Goal: Task Accomplishment & Management: Manage account settings

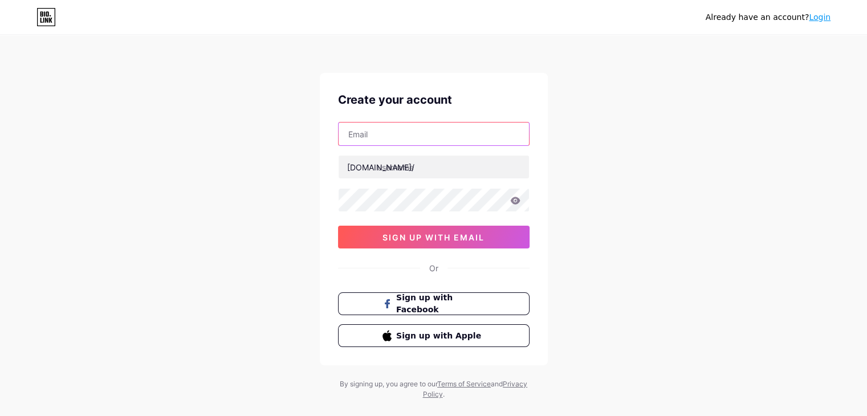
click at [417, 134] on input "text" at bounding box center [434, 134] width 190 height 23
click at [350, 113] on div "Create your account [DOMAIN_NAME]/ 0cAFcWeA5Hi_w6P6KqRPAYkA6Ul8Xhbj6yuQYNC49CW0…" at bounding box center [434, 219] width 228 height 292
click at [372, 135] on input "text" at bounding box center [434, 134] width 190 height 23
type input "[PERSON_NAME][EMAIL_ADDRESS][PERSON_NAME][DOMAIN_NAME]"
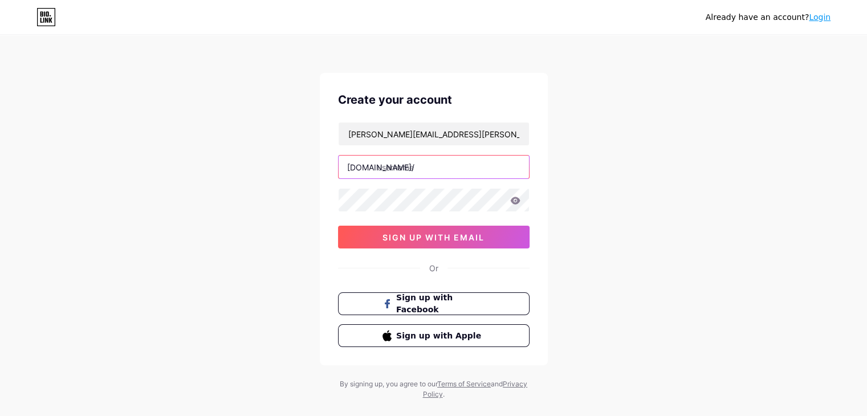
click at [393, 168] on input "text" at bounding box center [434, 167] width 190 height 23
type input "suttonadmin"
click at [515, 197] on icon at bounding box center [515, 200] width 10 height 7
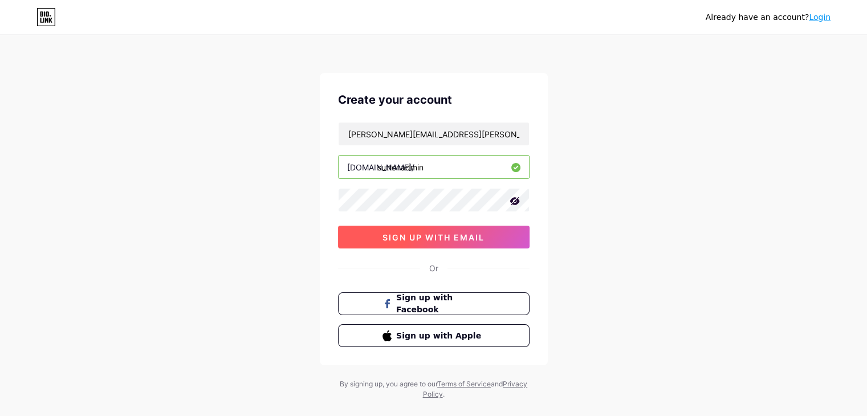
click at [434, 237] on span "sign up with email" at bounding box center [434, 238] width 102 height 10
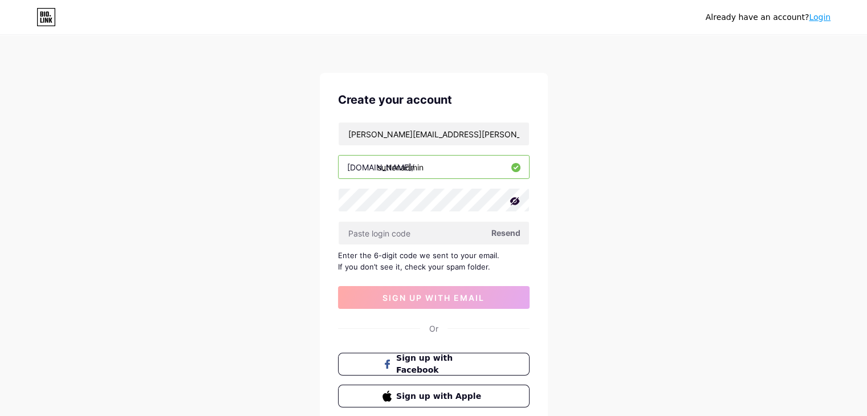
click at [438, 163] on input "suttonadmin" at bounding box center [434, 167] width 190 height 23
click at [404, 235] on input "text" at bounding box center [434, 233] width 190 height 23
click at [436, 235] on input "text" at bounding box center [434, 233] width 190 height 23
click at [408, 267] on div "Enter the 6-digit code we sent to your email. If you don’t see it, check your s…" at bounding box center [434, 261] width 192 height 23
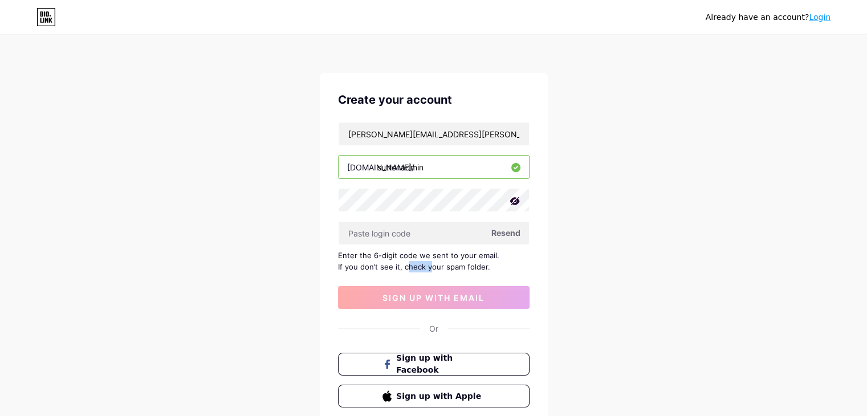
click at [408, 267] on div "Enter the 6-digit code we sent to your email. If you don’t see it, check your s…" at bounding box center [434, 261] width 192 height 23
click at [397, 235] on input "text" at bounding box center [434, 233] width 190 height 23
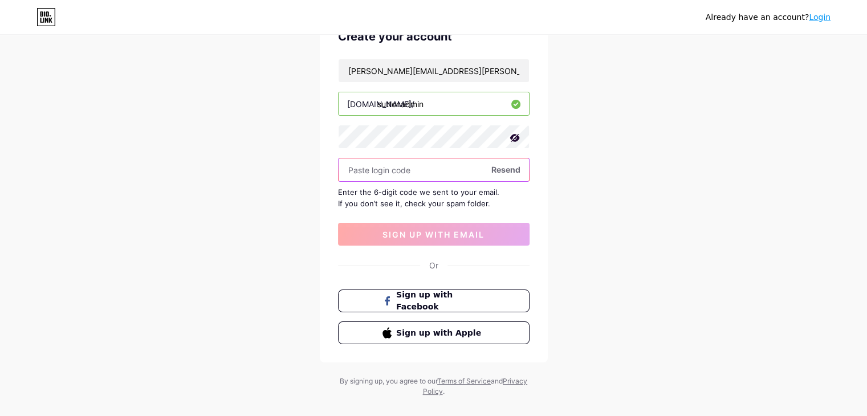
scroll to position [64, 0]
click at [438, 173] on input "text" at bounding box center [434, 169] width 190 height 23
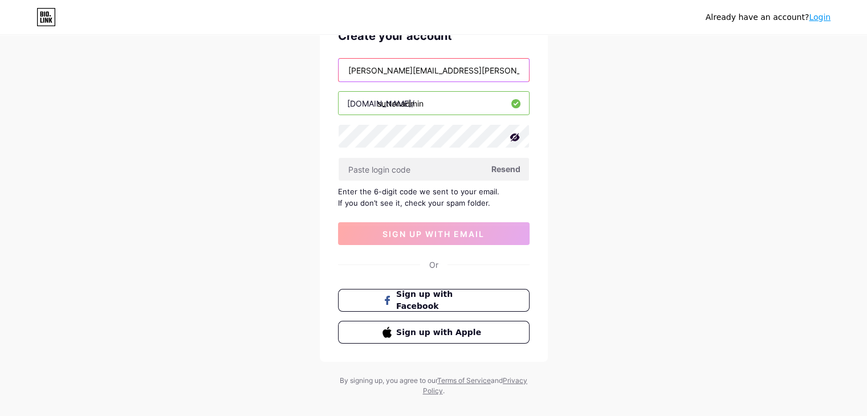
click at [488, 71] on input "[PERSON_NAME][EMAIL_ADDRESS][PERSON_NAME][DOMAIN_NAME]" at bounding box center [434, 70] width 190 height 23
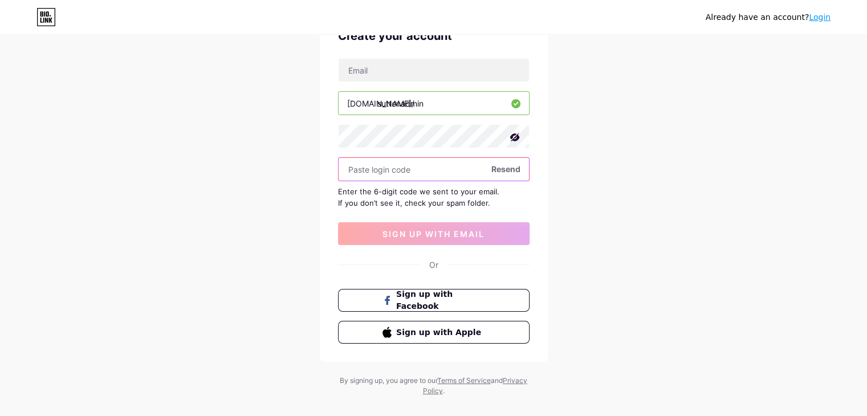
click at [400, 167] on input "text" at bounding box center [434, 169] width 190 height 23
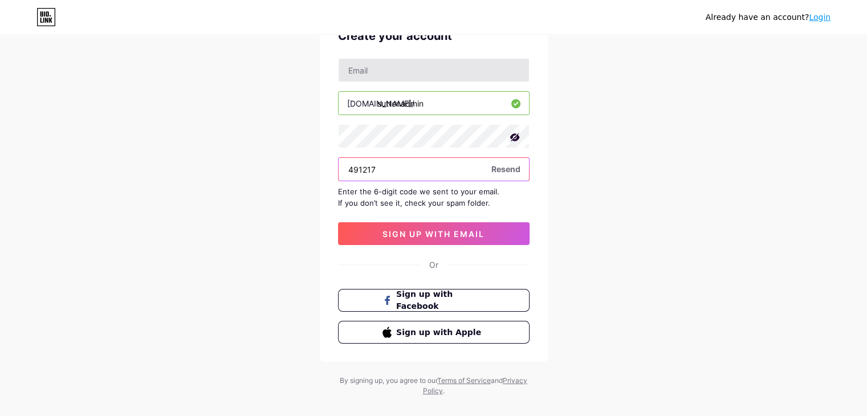
type input "491217"
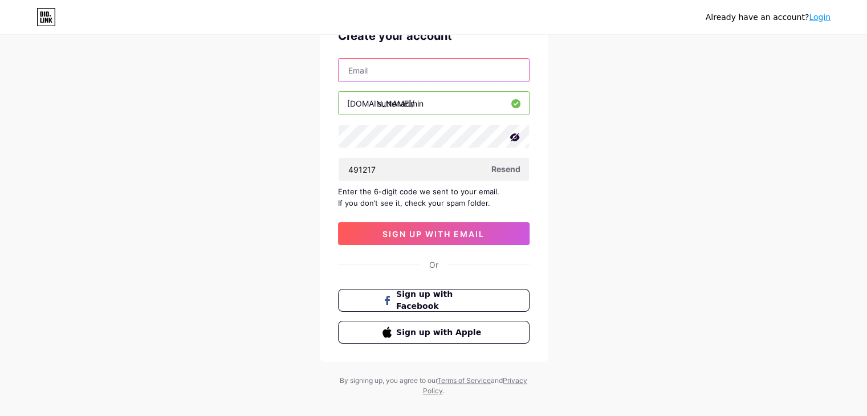
click at [434, 63] on input "text" at bounding box center [434, 70] width 190 height 23
type input "o"
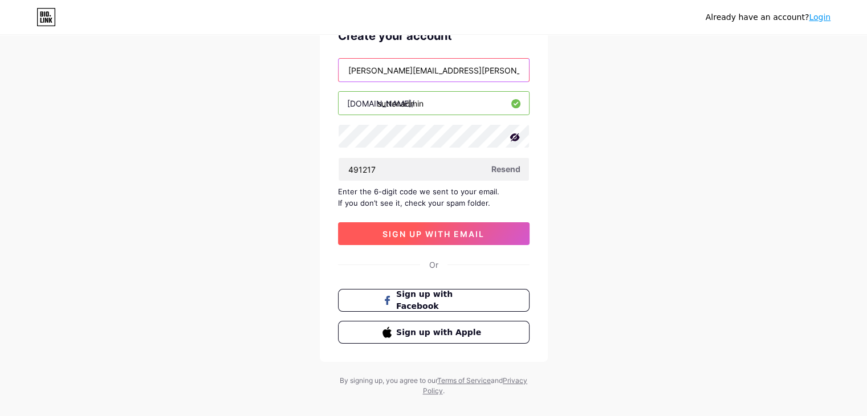
type input "[PERSON_NAME][EMAIL_ADDRESS][PERSON_NAME][DOMAIN_NAME]"
click at [440, 226] on button "sign up with email" at bounding box center [434, 233] width 192 height 23
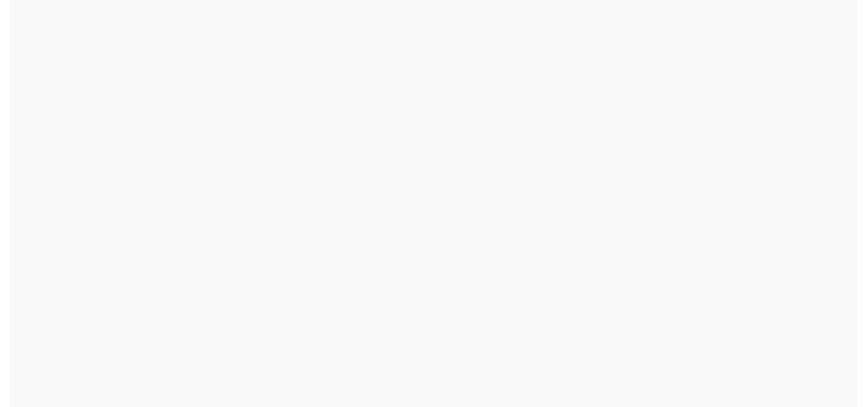
scroll to position [0, 0]
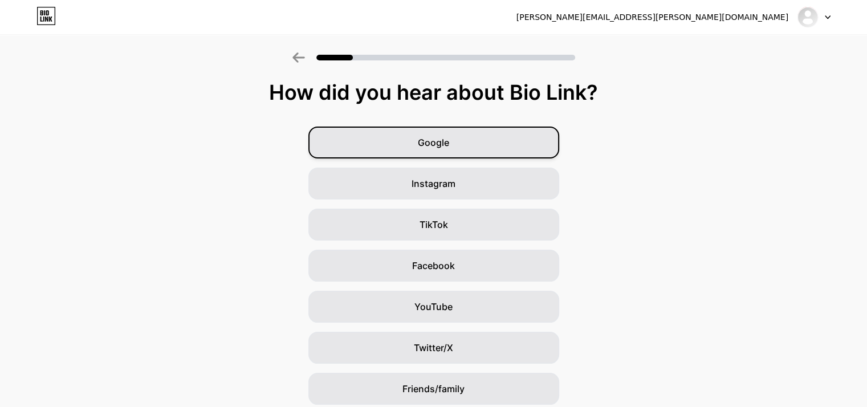
click at [513, 147] on div "Google" at bounding box center [433, 143] width 251 height 32
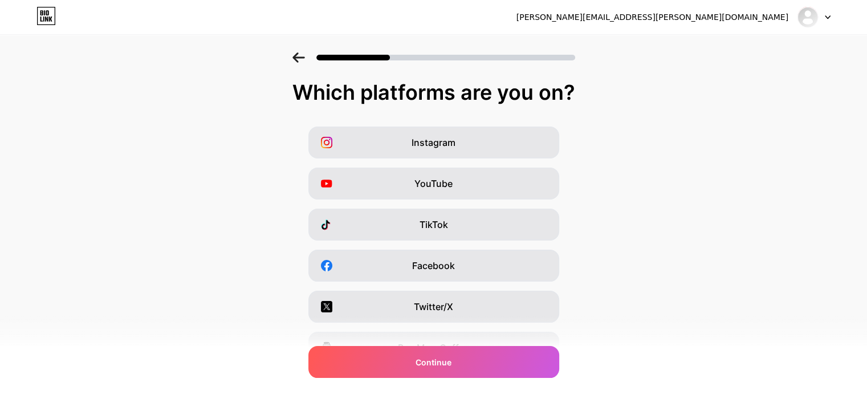
scroll to position [141, 0]
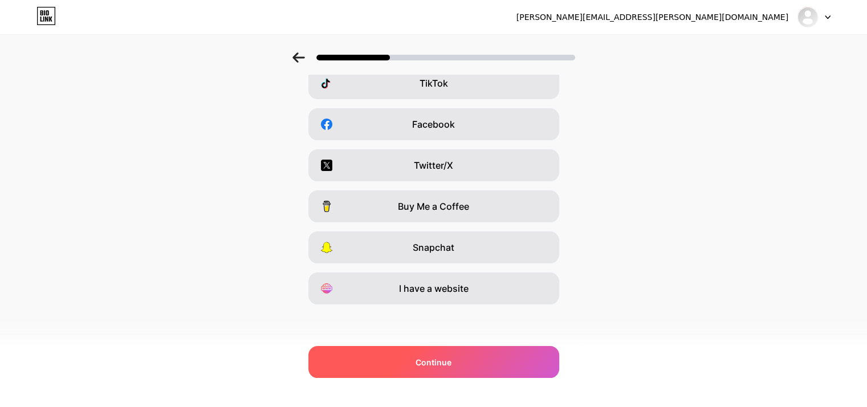
click at [490, 368] on div "Continue" at bounding box center [433, 362] width 251 height 32
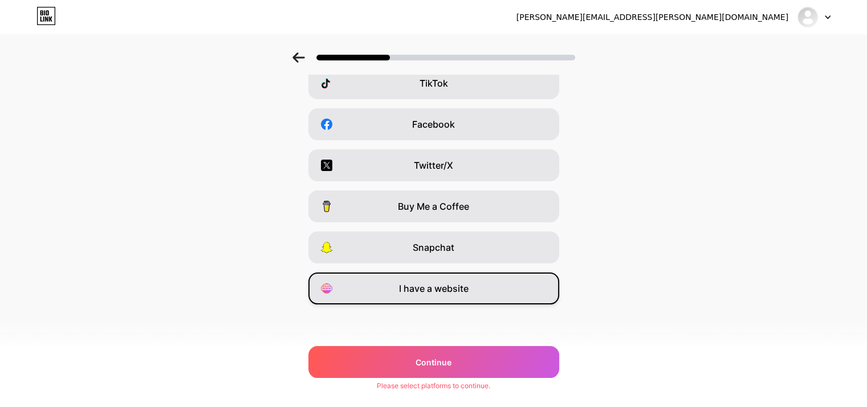
click at [486, 286] on div "I have a website" at bounding box center [433, 289] width 251 height 32
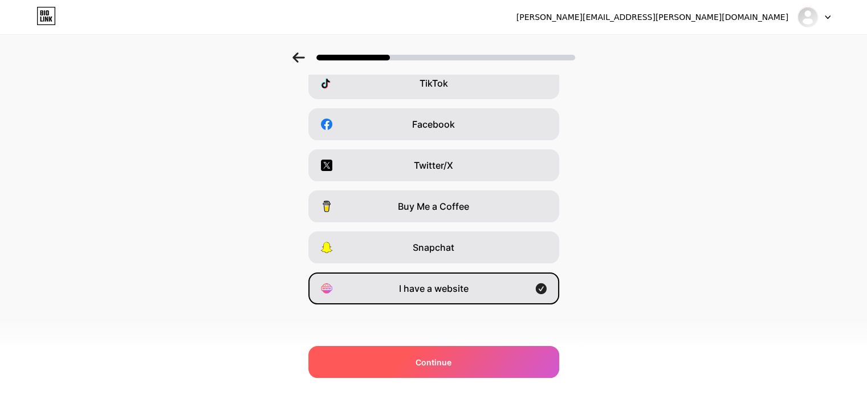
click at [456, 370] on div "Continue" at bounding box center [433, 362] width 251 height 32
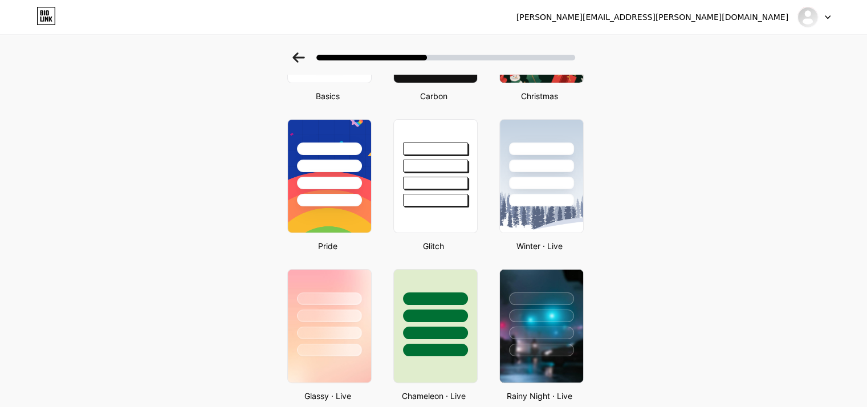
scroll to position [160, 0]
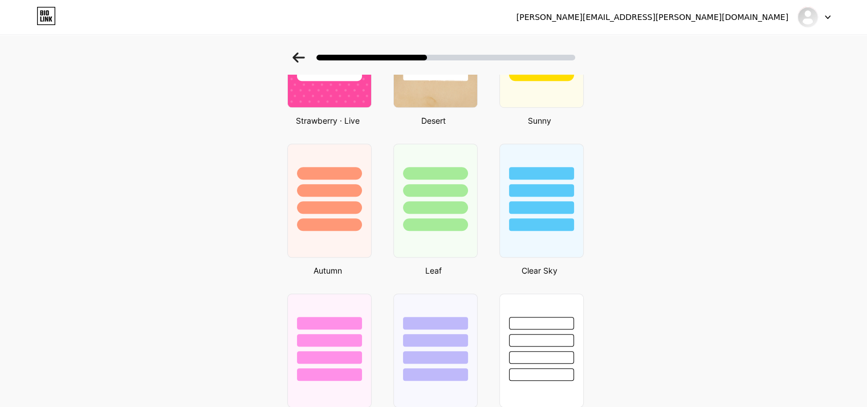
scroll to position [739, 9]
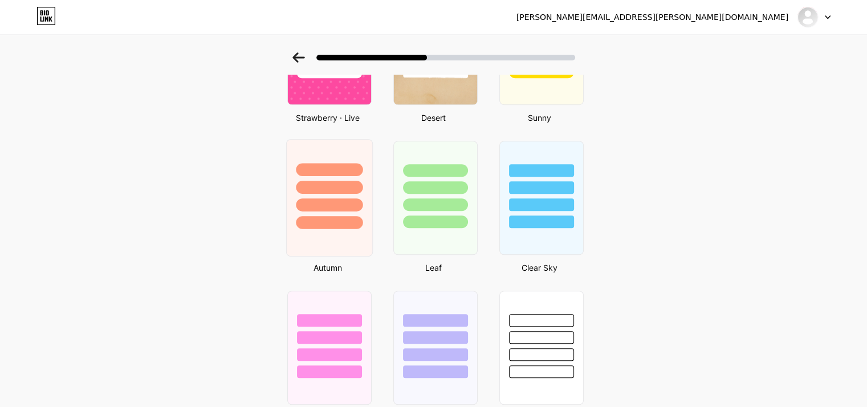
click at [340, 184] on div at bounding box center [329, 187] width 67 height 13
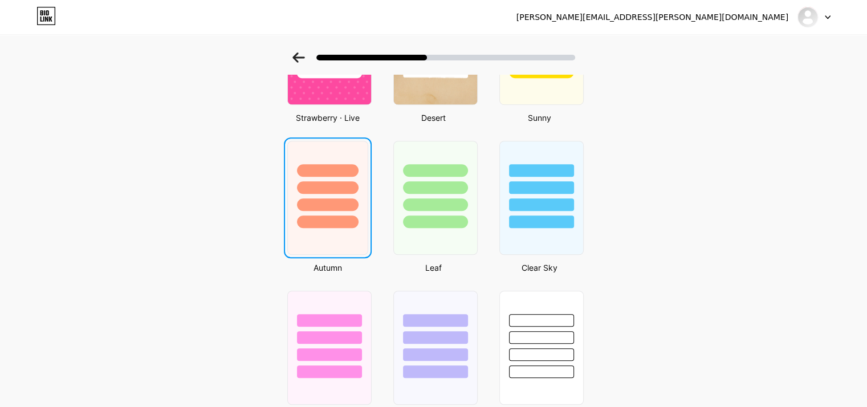
scroll to position [0, 0]
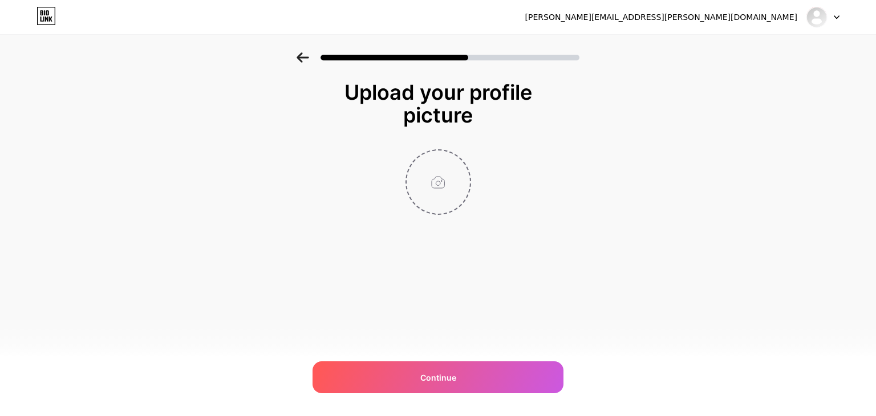
click at [451, 189] on input "file" at bounding box center [437, 182] width 63 height 63
click at [433, 188] on input "file" at bounding box center [437, 182] width 63 height 63
type input "C:\fakepath\HighlanderScots.png"
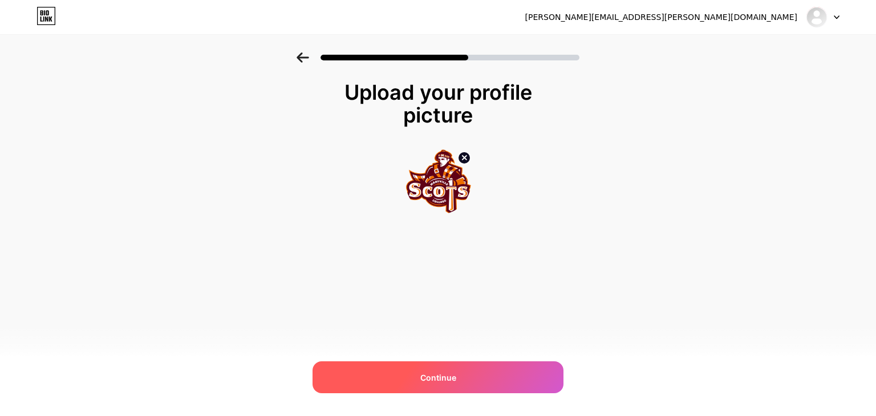
click at [463, 379] on div "Continue" at bounding box center [437, 377] width 251 height 32
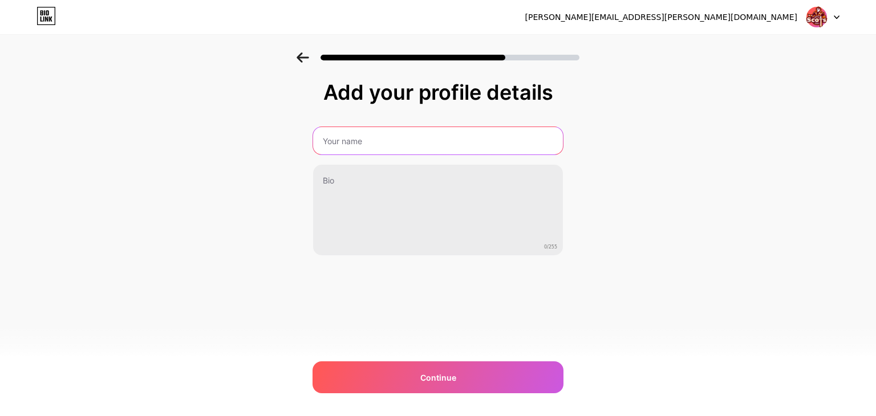
click at [414, 140] on input "text" at bounding box center [438, 140] width 250 height 27
type input "[PERSON_NAME][GEOGRAPHIC_DATA]"
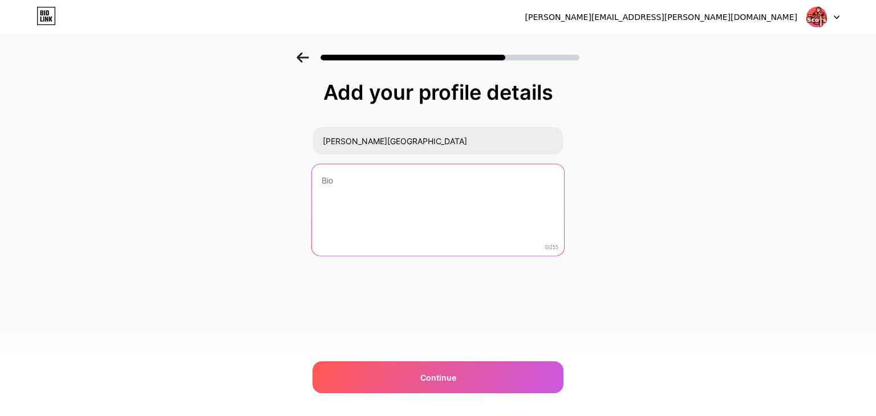
click at [354, 210] on textarea at bounding box center [438, 210] width 252 height 93
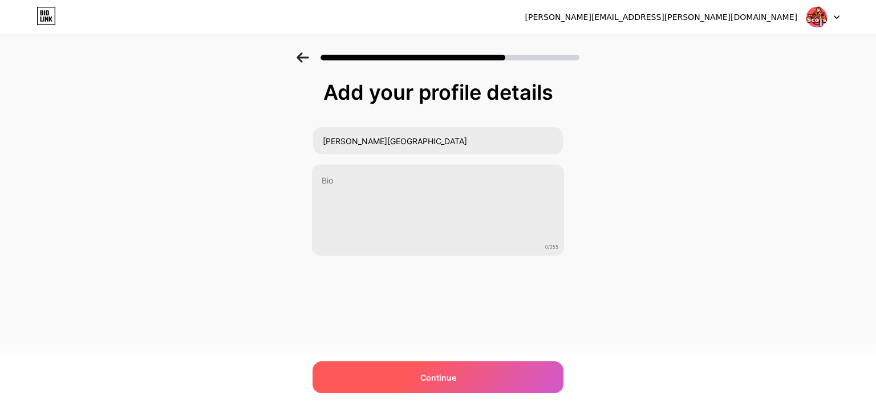
click at [453, 363] on div "Continue" at bounding box center [437, 377] width 251 height 32
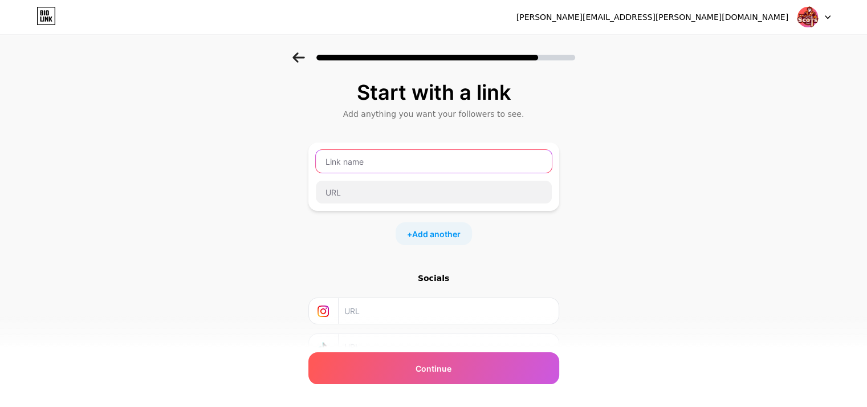
click at [398, 165] on input "text" at bounding box center [434, 161] width 236 height 23
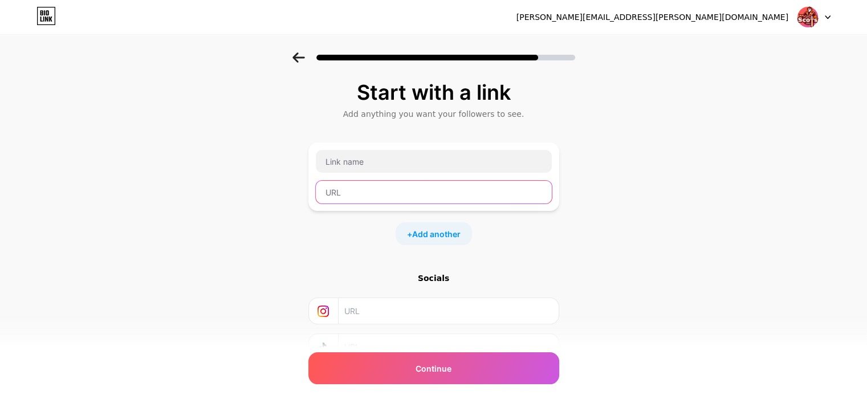
click at [395, 198] on input "text" at bounding box center [434, 192] width 236 height 23
paste input "[URL][DOMAIN_NAME]"
type input "[URL][DOMAIN_NAME]"
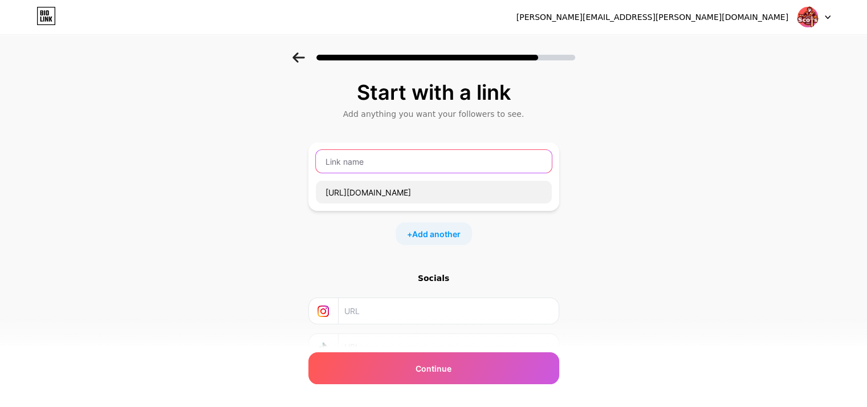
click at [471, 163] on input "text" at bounding box center [434, 161] width 236 height 23
paste input "KUB: Lab & Regulatory Compliance Student Position"
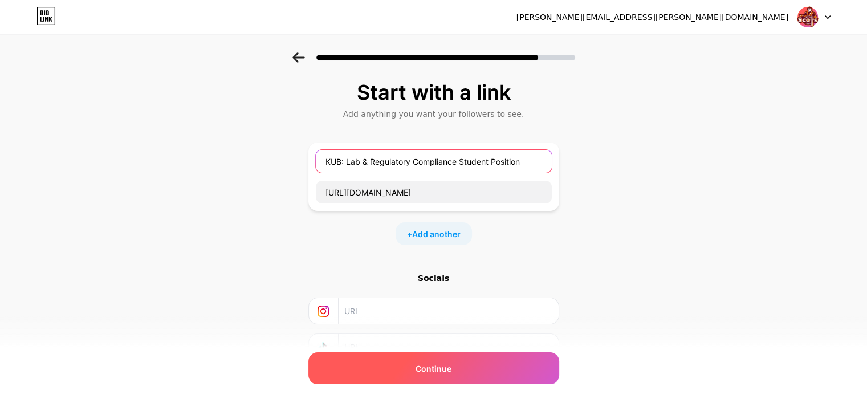
type input "KUB: Lab & Regulatory Compliance Student Position"
click at [462, 370] on div "Continue" at bounding box center [433, 368] width 251 height 32
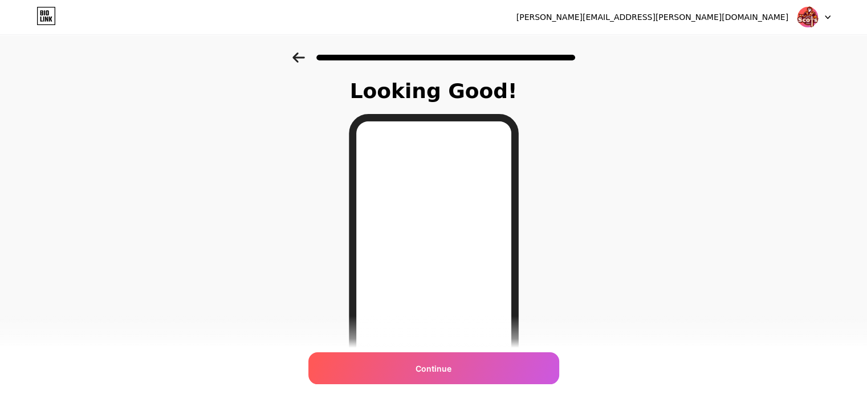
scroll to position [2, 0]
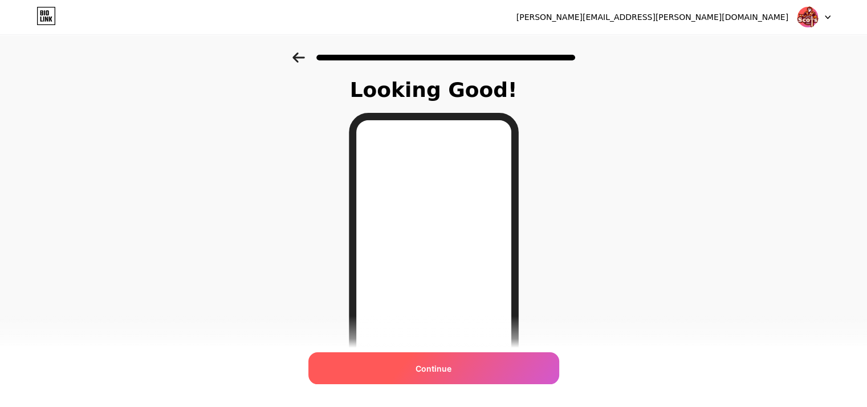
click at [449, 368] on span "Continue" at bounding box center [434, 369] width 36 height 12
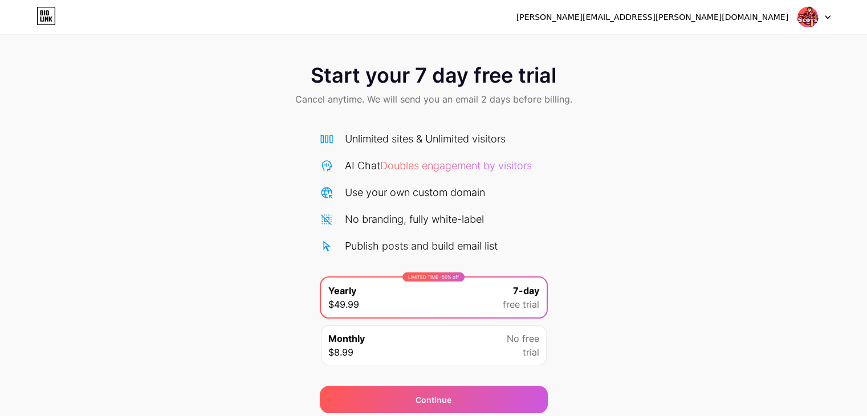
click at [52, 17] on icon at bounding box center [45, 16] width 19 height 18
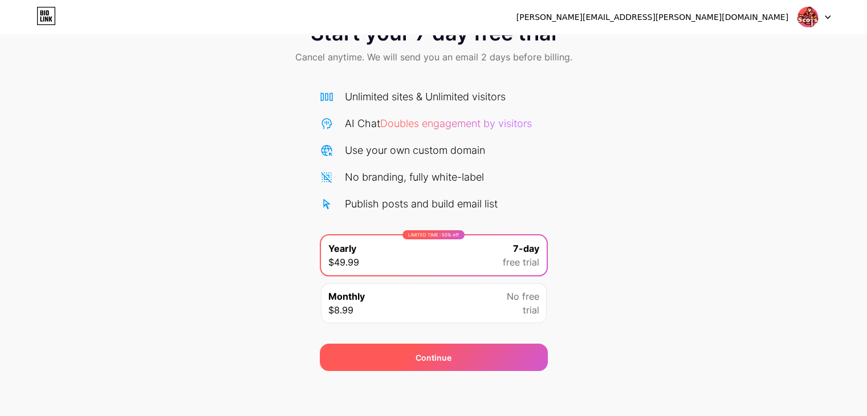
click at [489, 361] on div "Continue" at bounding box center [434, 357] width 228 height 27
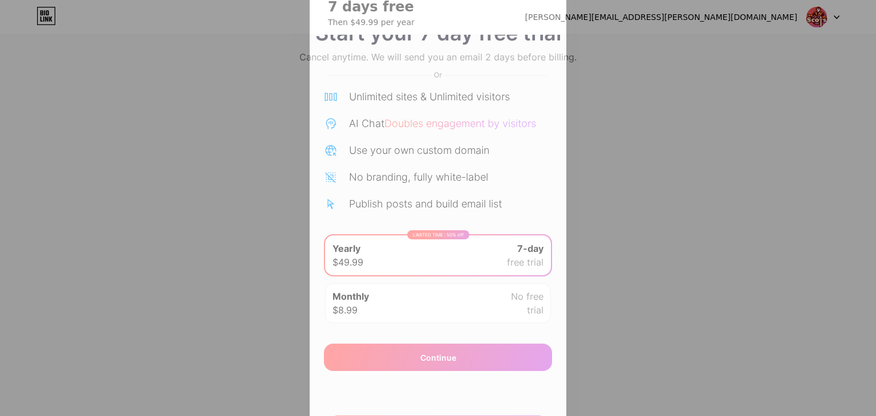
scroll to position [61, 0]
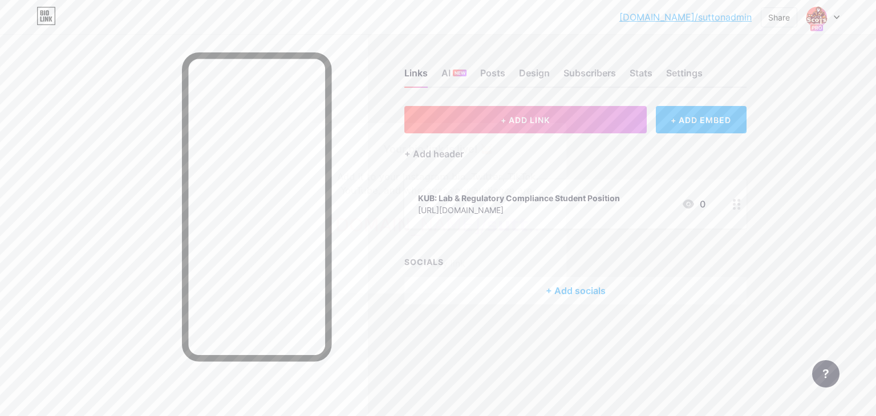
click at [620, 226] on div at bounding box center [438, 208] width 876 height 416
click at [458, 80] on div "AI NEW" at bounding box center [453, 76] width 25 height 21
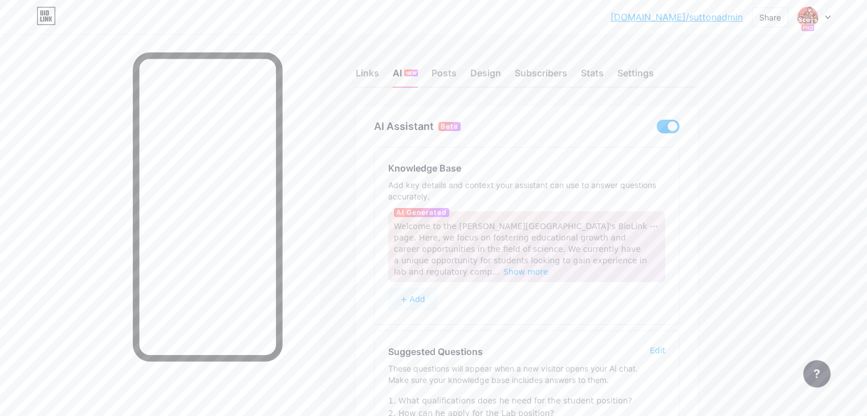
click at [705, 18] on link "[DOMAIN_NAME]/suttonadmin" at bounding box center [677, 17] width 132 height 14
click at [807, 15] on img at bounding box center [808, 17] width 18 height 18
click at [743, 126] on link "Account settings" at bounding box center [759, 129] width 141 height 31
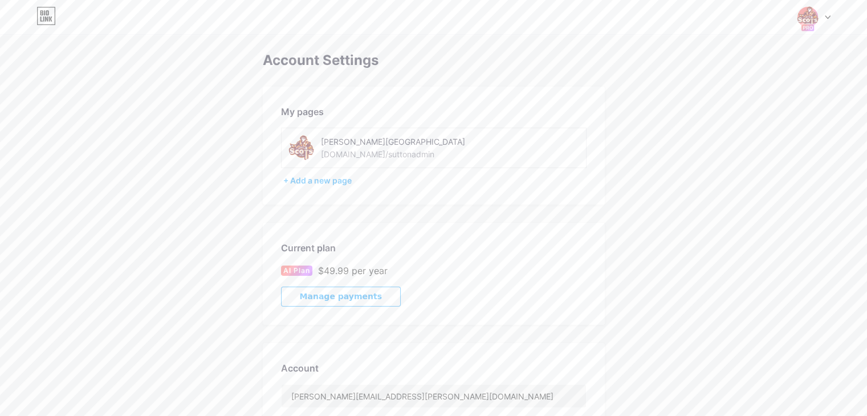
click at [356, 302] on button "Manage payments" at bounding box center [341, 297] width 120 height 20
click at [48, 14] on icon at bounding box center [47, 12] width 3 height 5
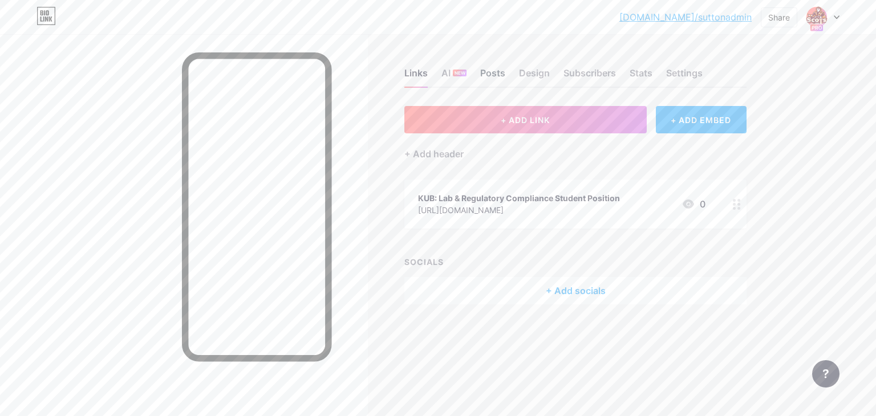
click at [493, 74] on div "Posts" at bounding box center [492, 76] width 25 height 21
click at [538, 72] on div "Design" at bounding box center [534, 76] width 31 height 21
click at [419, 75] on div "Links" at bounding box center [415, 76] width 23 height 21
click at [445, 72] on div "AI NEW" at bounding box center [453, 76] width 25 height 21
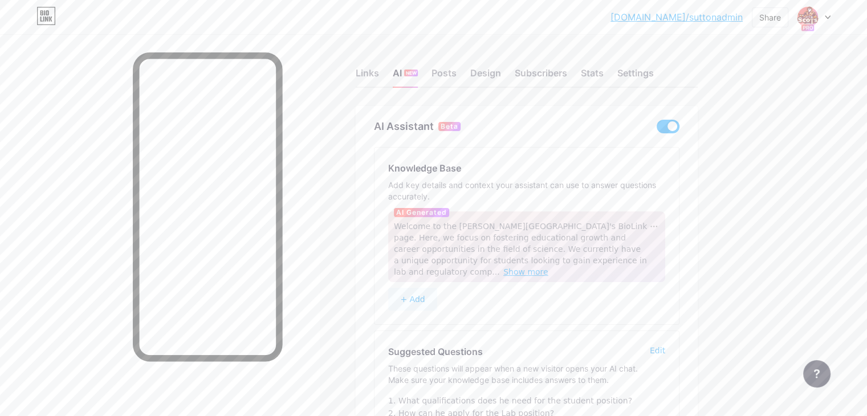
click at [548, 267] on span "Show more" at bounding box center [525, 271] width 45 height 9
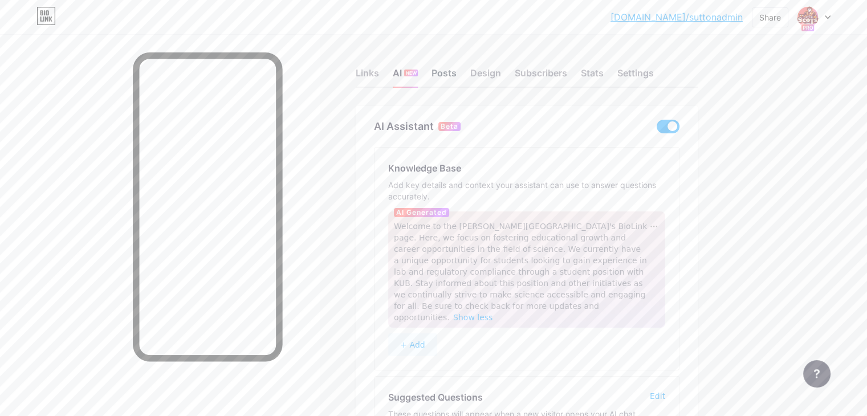
click at [457, 72] on div "Posts" at bounding box center [444, 76] width 25 height 21
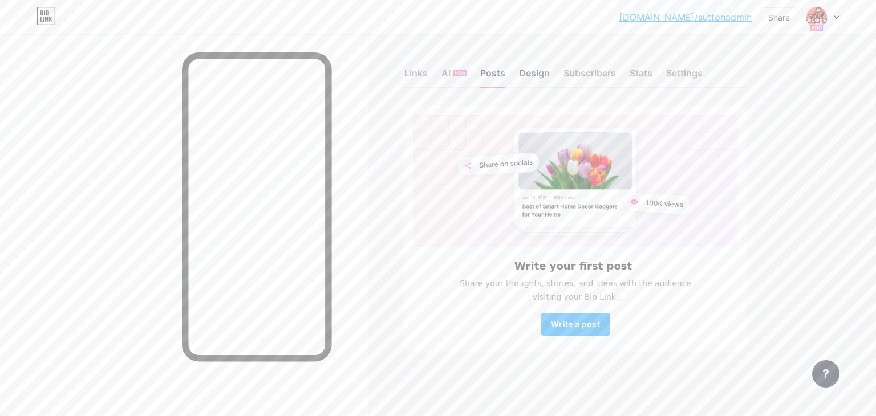
click at [533, 76] on div "Design" at bounding box center [534, 76] width 31 height 21
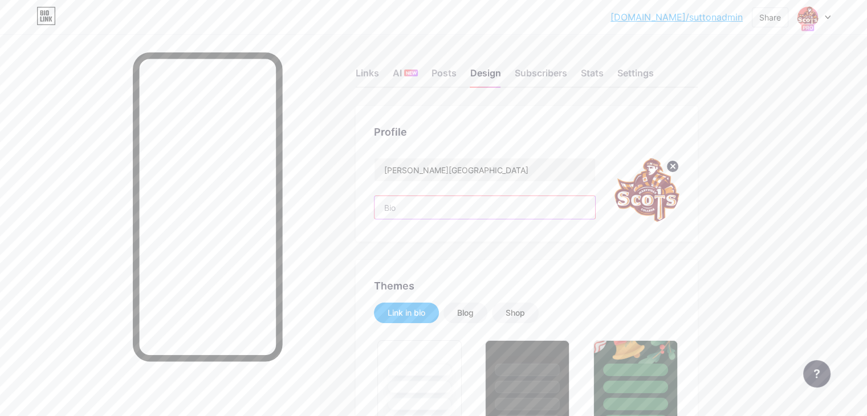
click at [491, 205] on input "text" at bounding box center [485, 207] width 221 height 23
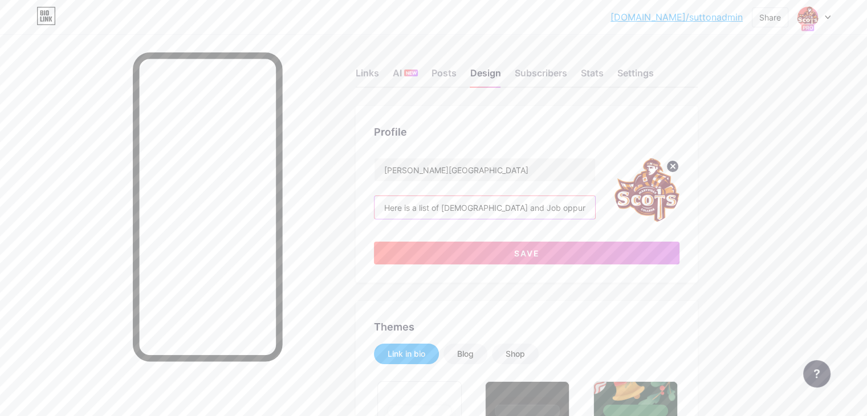
click at [584, 214] on input "Here is a list of [DEMOGRAPHIC_DATA] and Job oppurtunites" at bounding box center [485, 207] width 221 height 23
type input "Here is a list of [DEMOGRAPHIC_DATA] and Job opportunities in STEM"
click at [568, 263] on button "Save" at bounding box center [527, 253] width 306 height 23
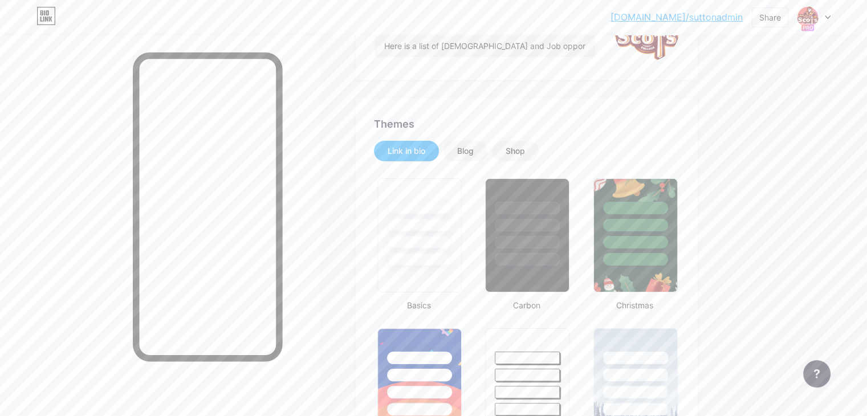
scroll to position [164, 0]
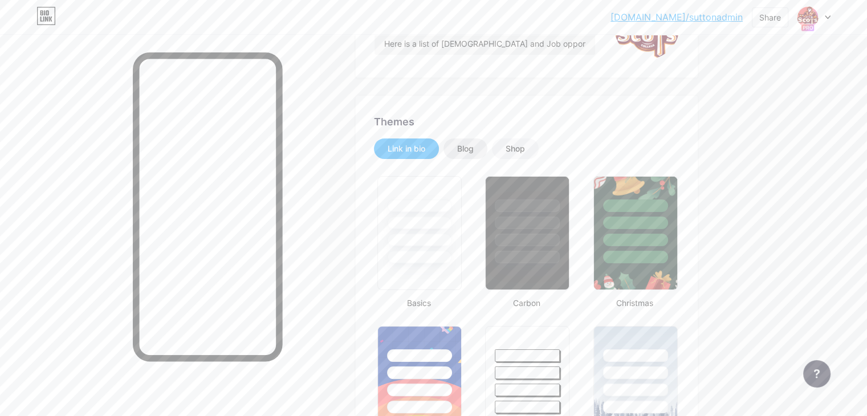
click at [474, 147] on div "Blog" at bounding box center [465, 148] width 17 height 11
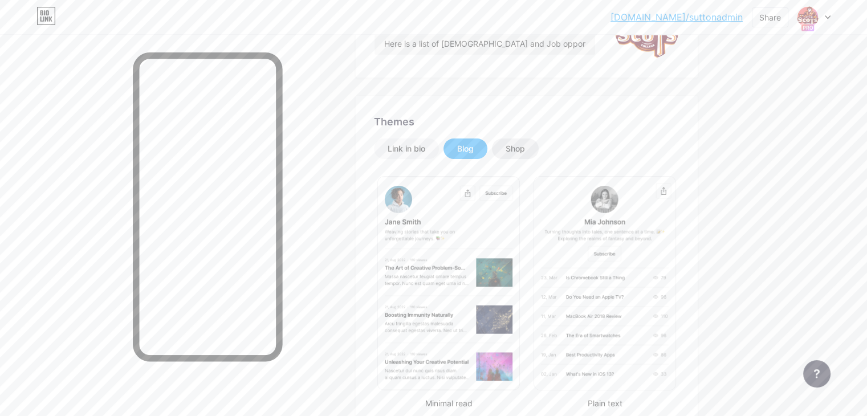
click at [539, 139] on div "Shop" at bounding box center [515, 149] width 47 height 21
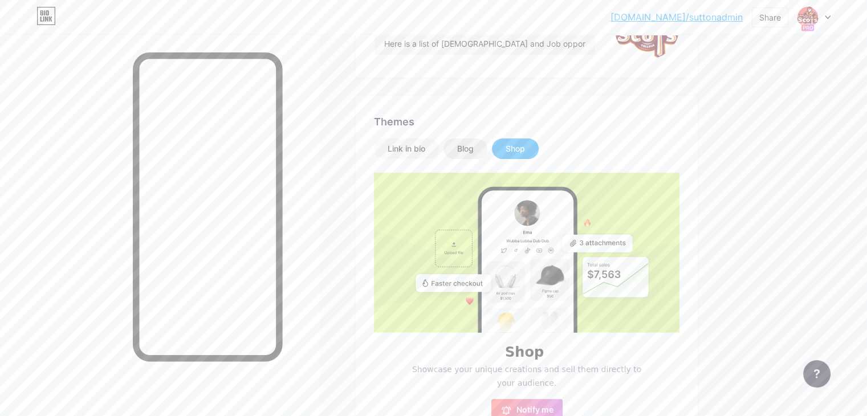
click at [474, 147] on div "Blog" at bounding box center [465, 148] width 17 height 11
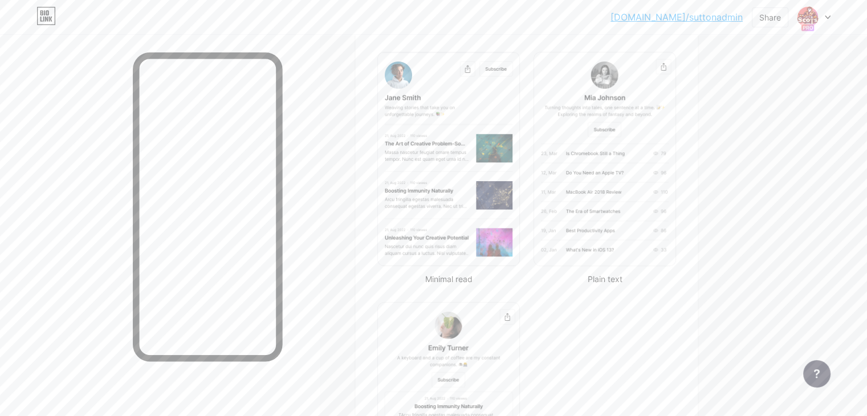
scroll to position [287, 0]
click at [655, 182] on img at bounding box center [604, 160] width 141 height 213
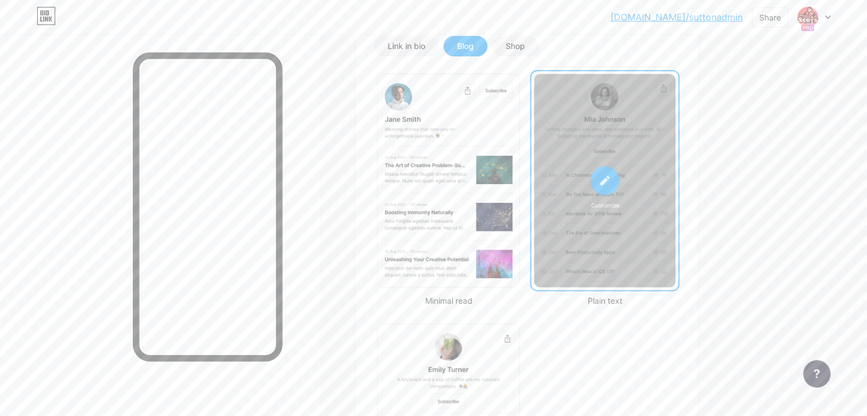
scroll to position [264, 0]
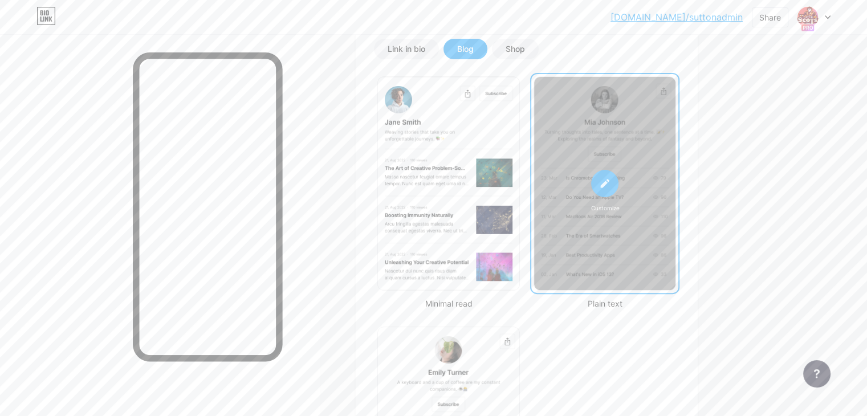
click at [456, 37] on div "Themes Link in bio Blog Shop Minimal read Customize Plain text Newsletter Chang…" at bounding box center [527, 287] width 342 height 582
click at [425, 48] on div "Link in bio" at bounding box center [407, 48] width 38 height 11
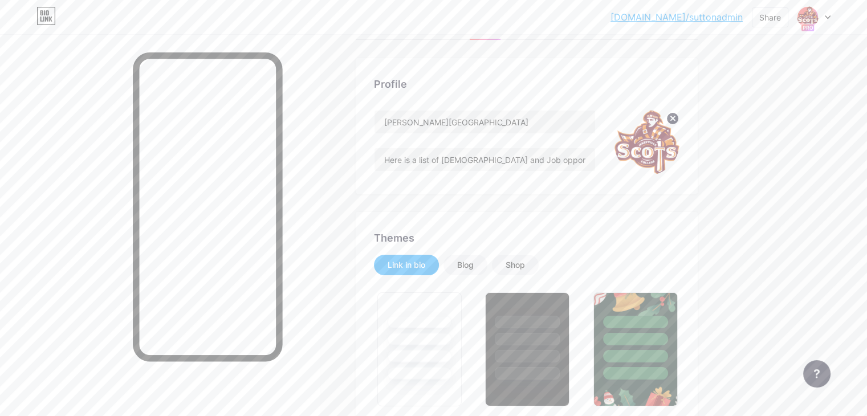
scroll to position [0, 0]
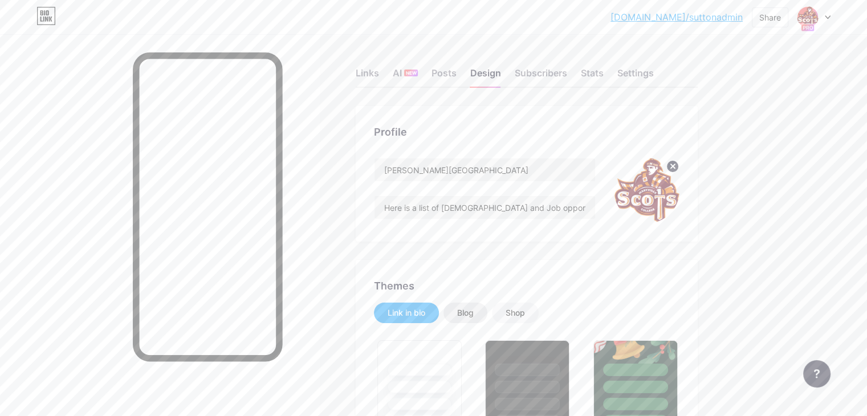
click at [474, 311] on div "Blog" at bounding box center [465, 312] width 17 height 11
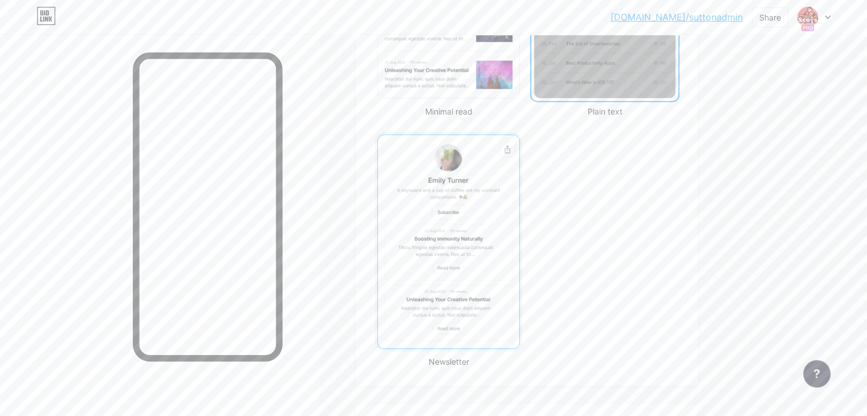
scroll to position [458, 0]
click at [503, 279] on img at bounding box center [448, 239] width 141 height 213
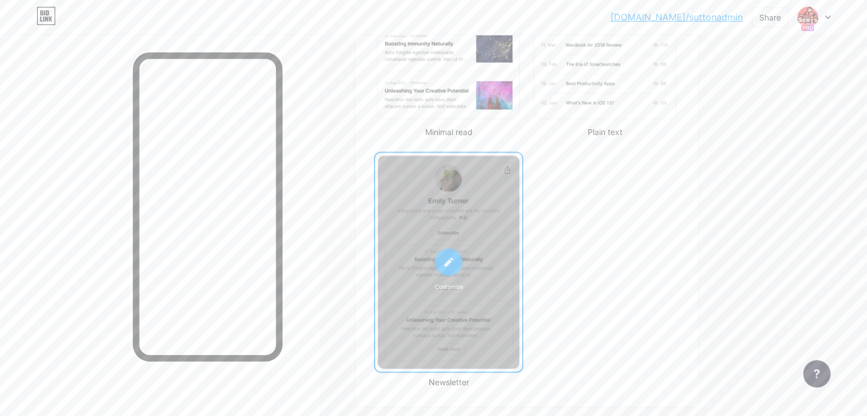
scroll to position [435, 0]
click at [483, 91] on img at bounding box center [448, 12] width 141 height 213
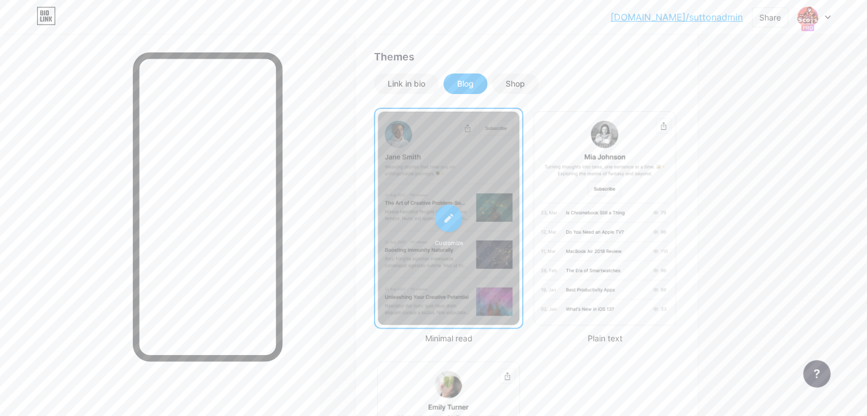
scroll to position [228, 0]
click at [455, 220] on icon at bounding box center [449, 220] width 12 height 12
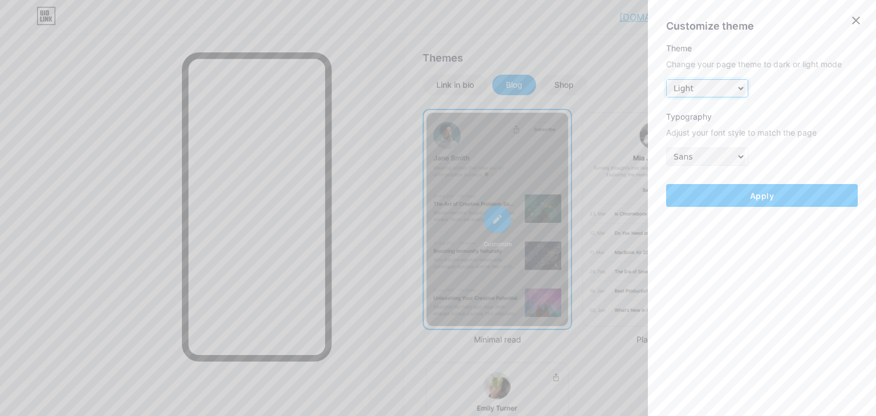
click at [693, 92] on select "Dark Light" at bounding box center [705, 88] width 79 height 17
click at [666, 80] on select "Dark Light" at bounding box center [705, 88] width 79 height 17
click at [701, 154] on select "Sans Serif" at bounding box center [705, 156] width 79 height 17
click at [709, 141] on div "Customize theme Theme Change your page theme to dark or light mode Dark Light T…" at bounding box center [762, 112] width 192 height 189
click at [737, 190] on button "Apply" at bounding box center [762, 195] width 192 height 23
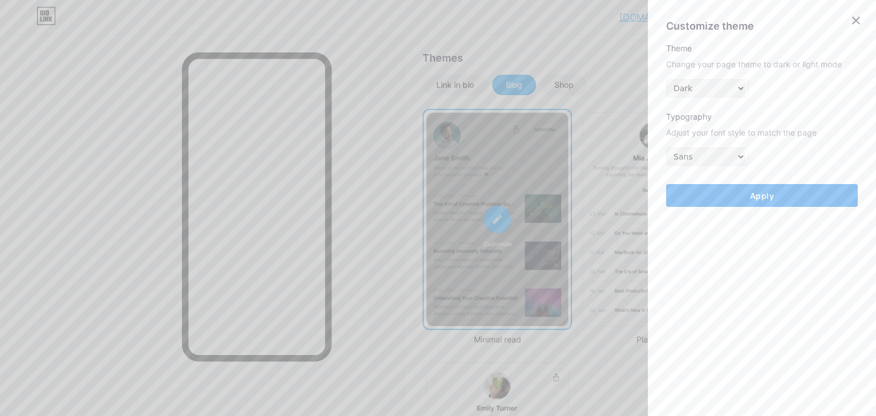
select select "#ffffff"
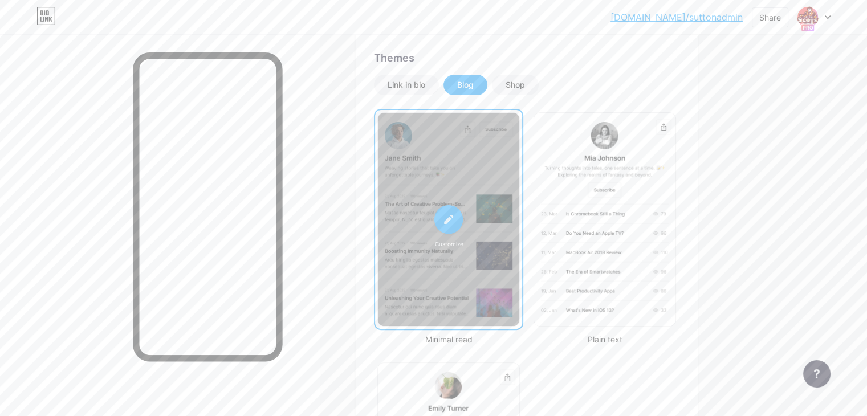
click at [453, 217] on icon at bounding box center [448, 219] width 9 height 9
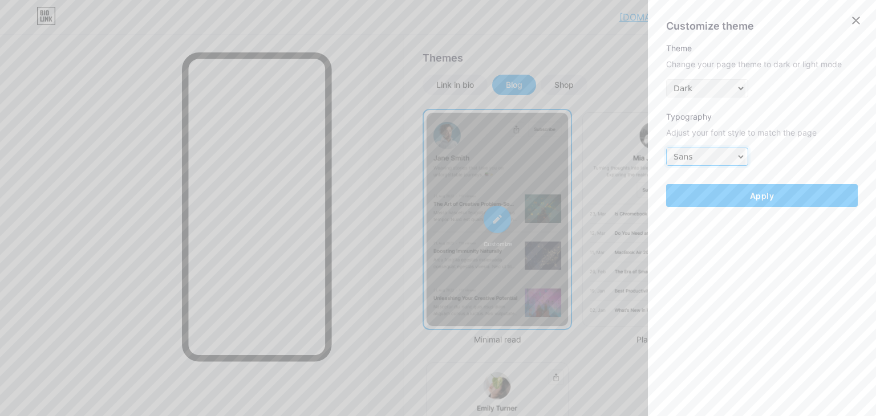
click at [699, 152] on select "Sans Serif" at bounding box center [705, 156] width 79 height 17
click at [709, 127] on div "Adjust your font style to match the page" at bounding box center [762, 132] width 192 height 11
click at [857, 30] on div at bounding box center [855, 20] width 25 height 25
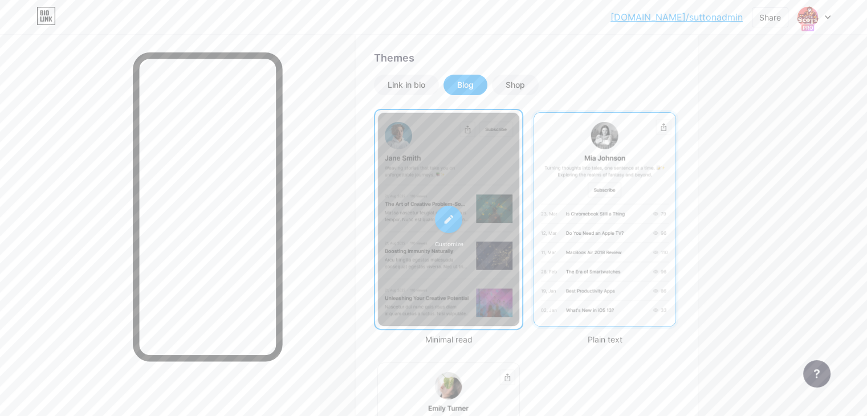
click at [648, 235] on img at bounding box center [604, 219] width 141 height 213
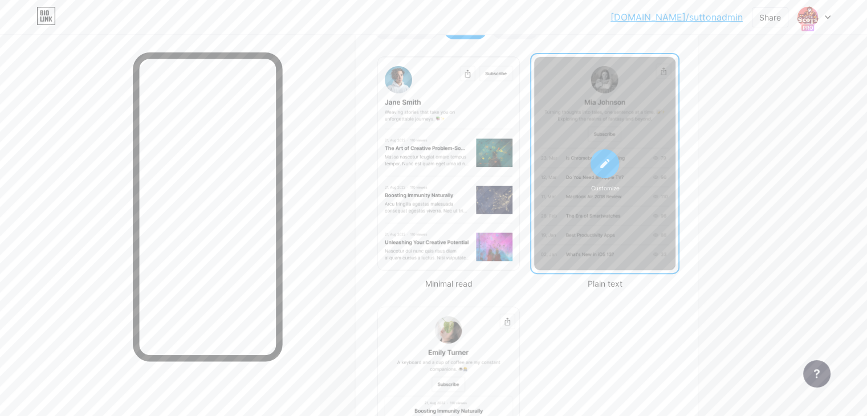
scroll to position [283, 0]
click at [619, 172] on div at bounding box center [605, 165] width 29 height 29
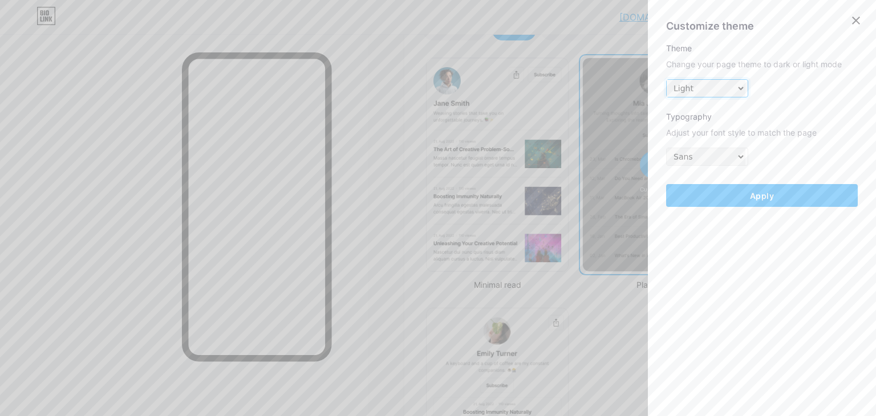
click at [711, 85] on select "Dark Light" at bounding box center [705, 88] width 79 height 17
click at [666, 80] on select "Dark Light" at bounding box center [705, 88] width 79 height 17
click at [738, 197] on button "Apply" at bounding box center [762, 195] width 192 height 23
select select "#ffffff"
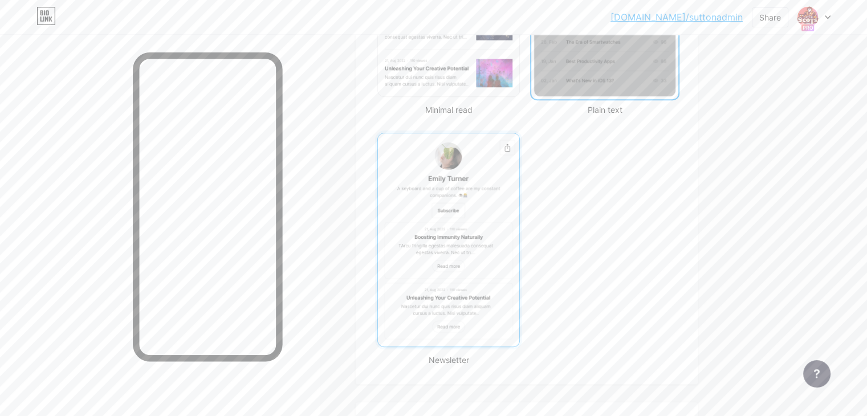
scroll to position [458, 0]
click at [519, 295] on img at bounding box center [448, 239] width 141 height 213
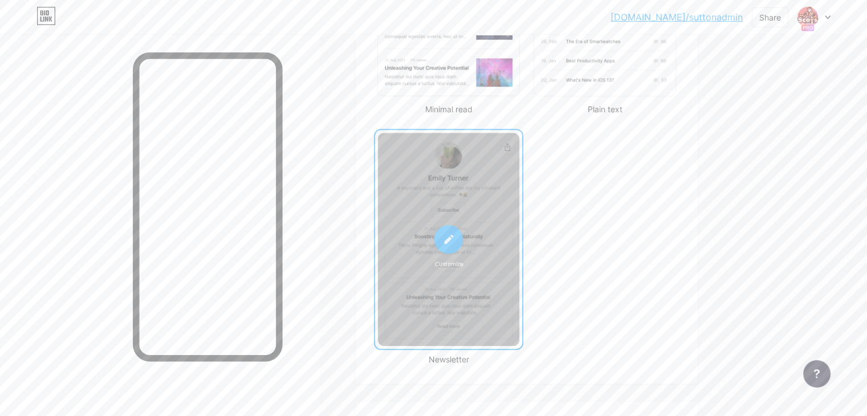
click at [453, 241] on icon at bounding box center [448, 239] width 9 height 9
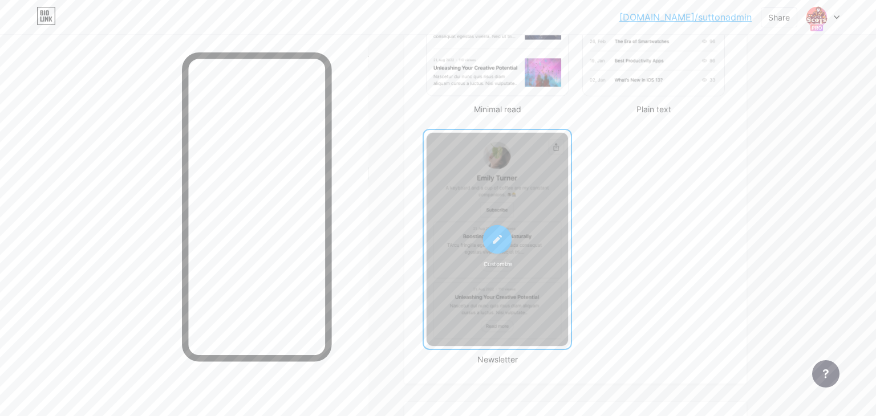
select select "#ffffff"
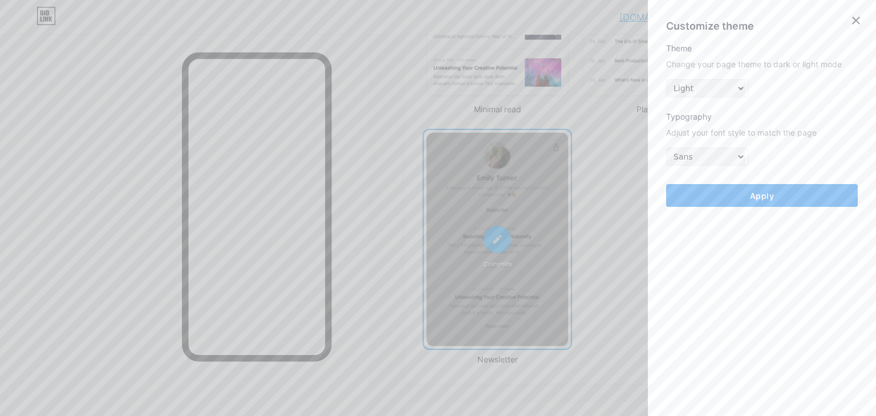
click at [782, 196] on button "Apply" at bounding box center [762, 195] width 192 height 23
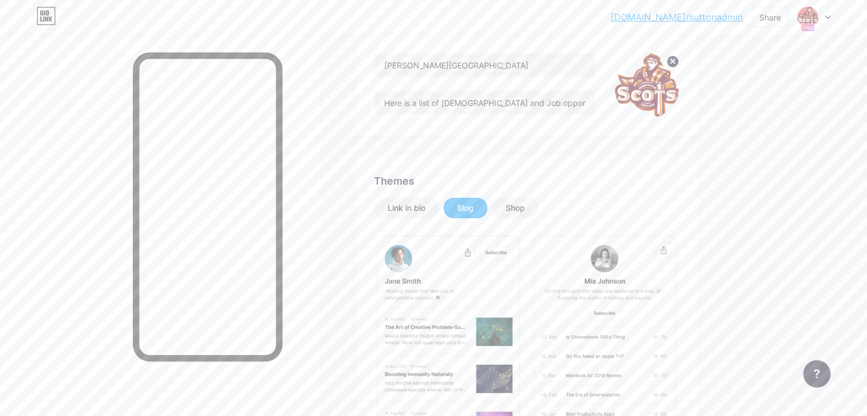
scroll to position [0, 0]
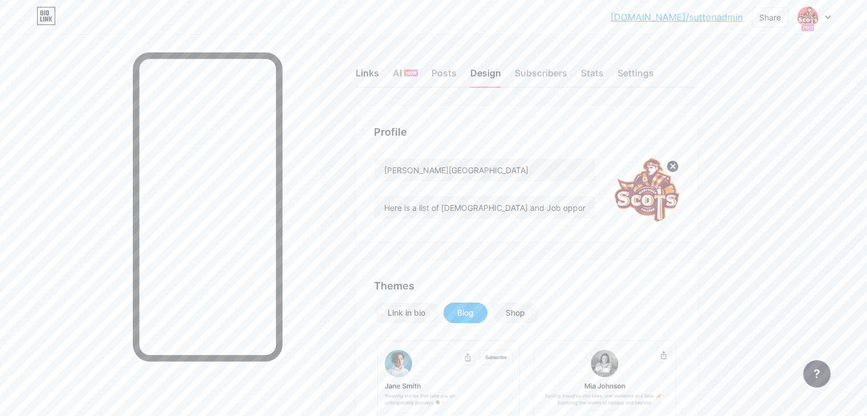
click at [379, 75] on div "Links" at bounding box center [367, 76] width 23 height 21
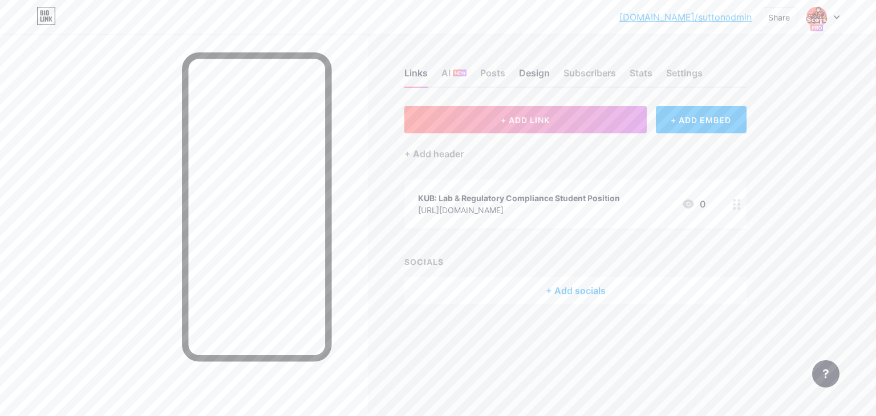
click at [538, 83] on div "Design" at bounding box center [534, 76] width 31 height 21
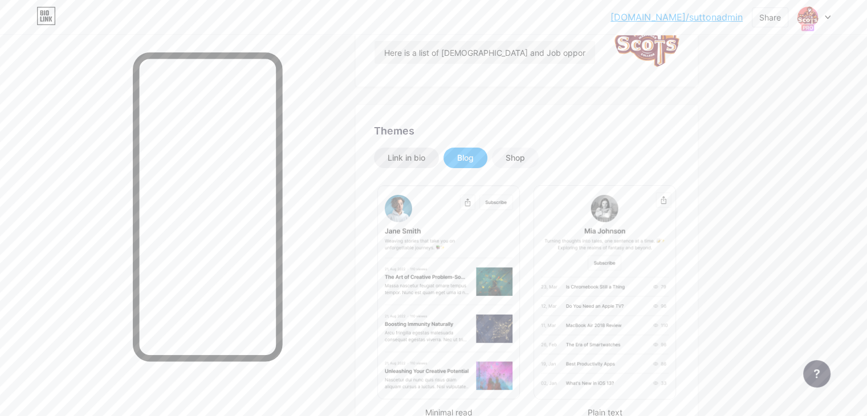
scroll to position [156, 0]
click at [425, 156] on div "Link in bio" at bounding box center [407, 156] width 38 height 11
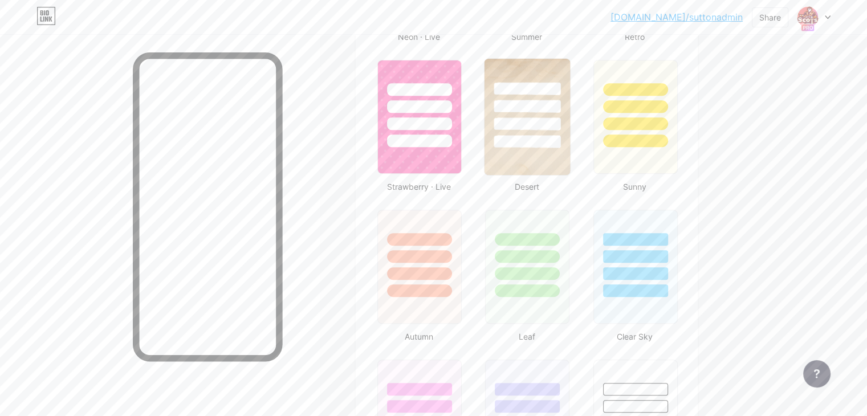
scroll to position [951, 0]
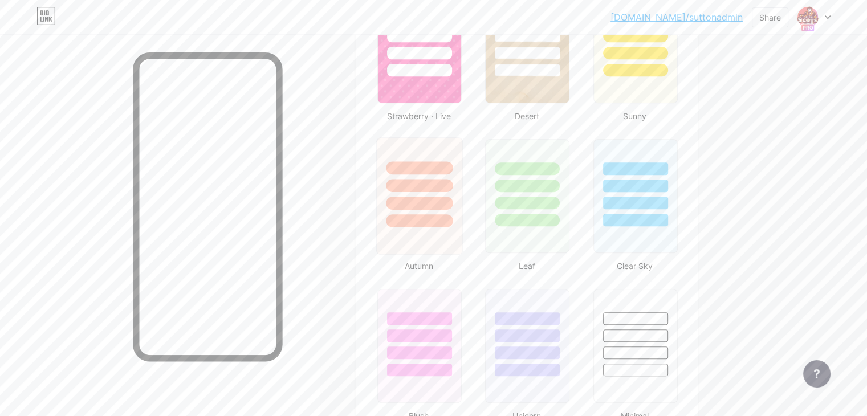
click at [462, 209] on div at bounding box center [420, 183] width 86 height 90
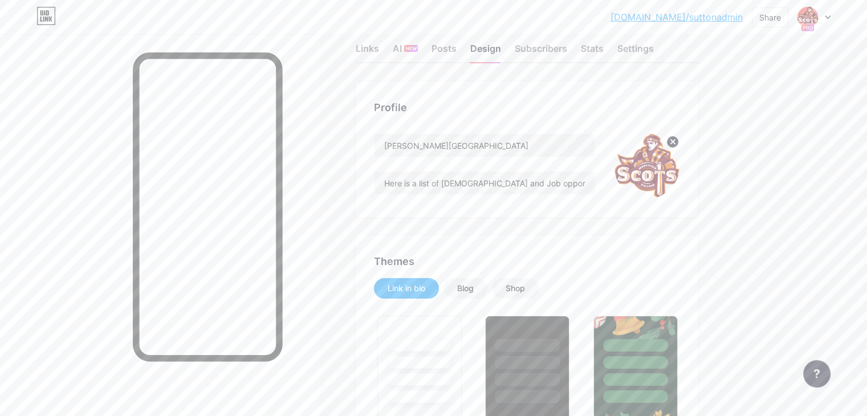
scroll to position [0, 0]
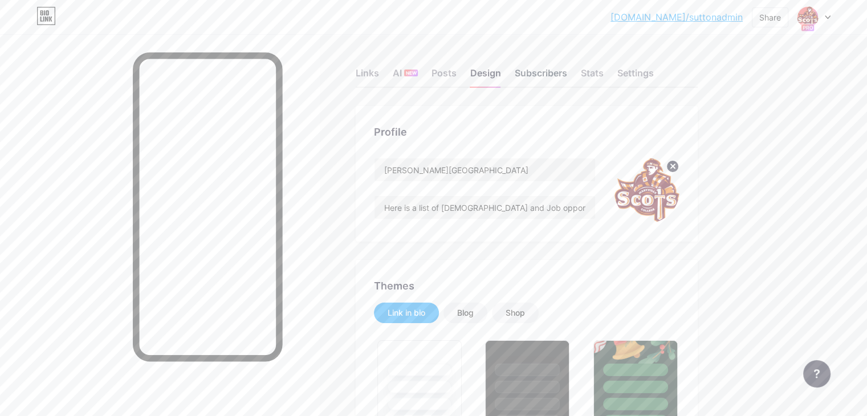
click at [567, 70] on div "Subscribers" at bounding box center [541, 76] width 52 height 21
click at [604, 79] on div "Stats" at bounding box center [592, 76] width 23 height 21
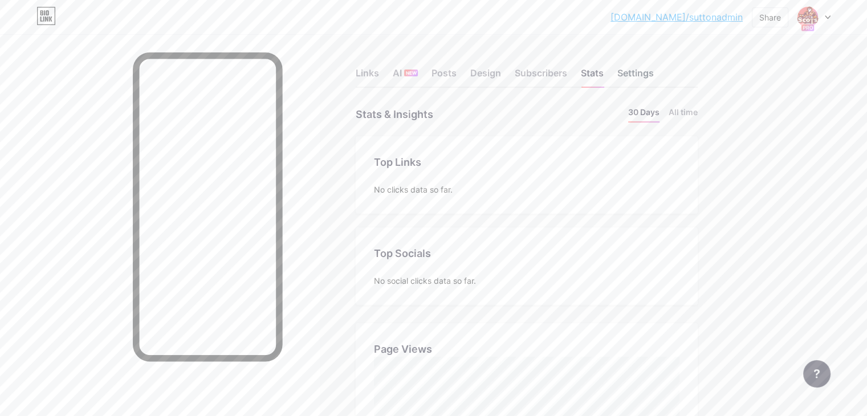
scroll to position [416, 867]
click at [654, 76] on div "Settings" at bounding box center [635, 76] width 36 height 21
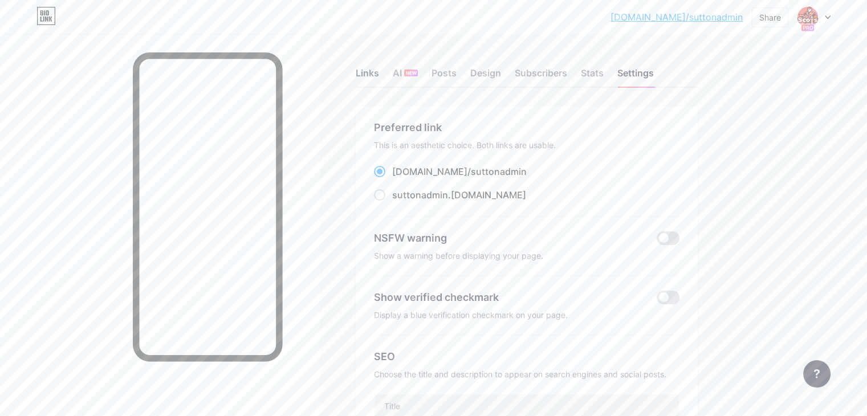
click at [379, 71] on div "Links" at bounding box center [367, 76] width 23 height 21
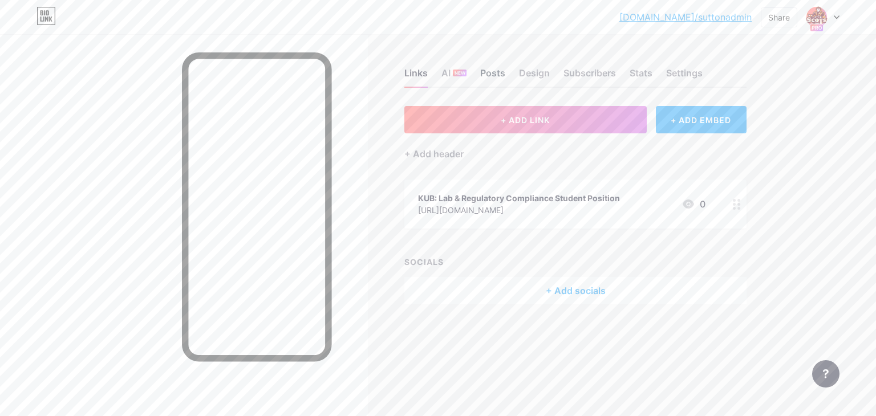
click at [497, 71] on div "Posts" at bounding box center [492, 76] width 25 height 21
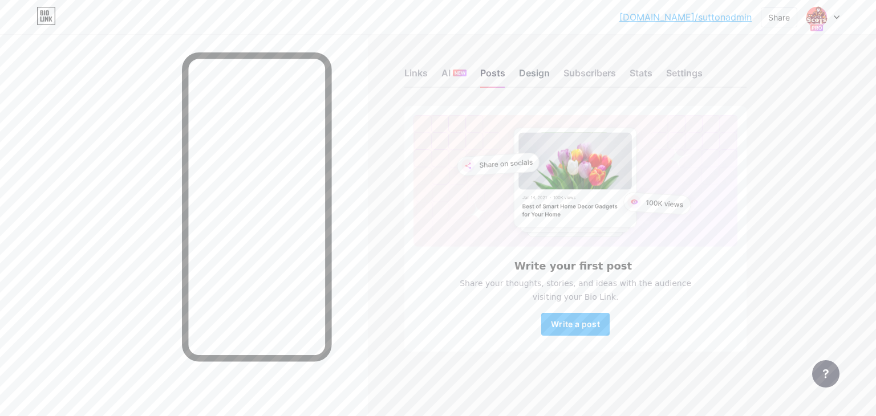
click at [525, 71] on div "Design" at bounding box center [534, 76] width 31 height 21
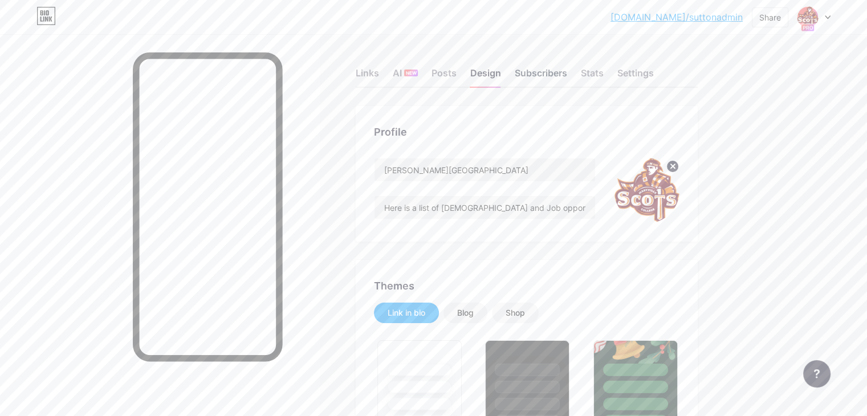
click at [567, 76] on div "Subscribers" at bounding box center [541, 76] width 52 height 21
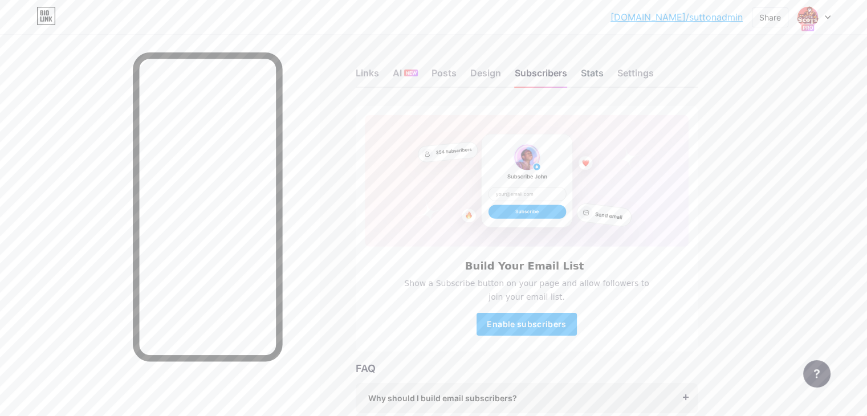
click at [604, 75] on div "Stats" at bounding box center [592, 76] width 23 height 21
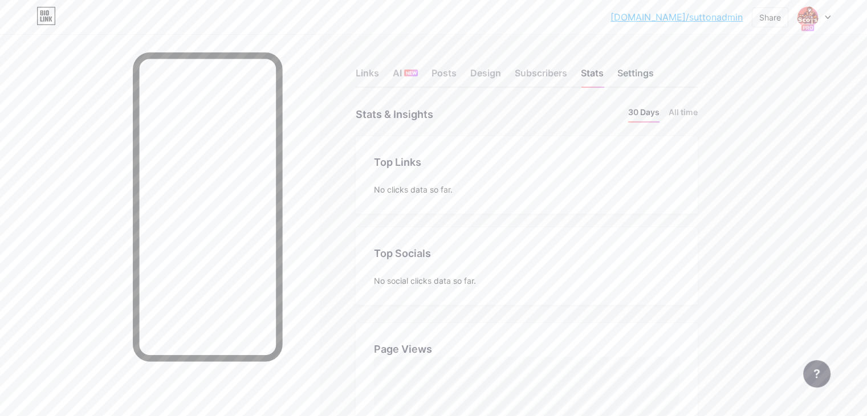
click at [654, 75] on div "Settings" at bounding box center [635, 76] width 36 height 21
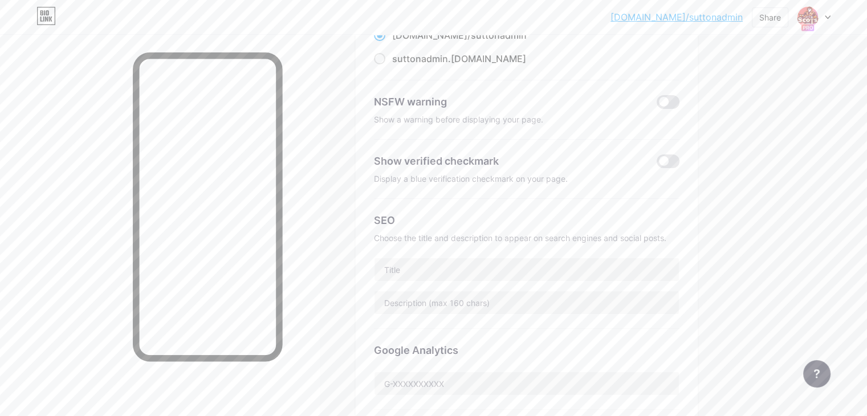
scroll to position [174, 0]
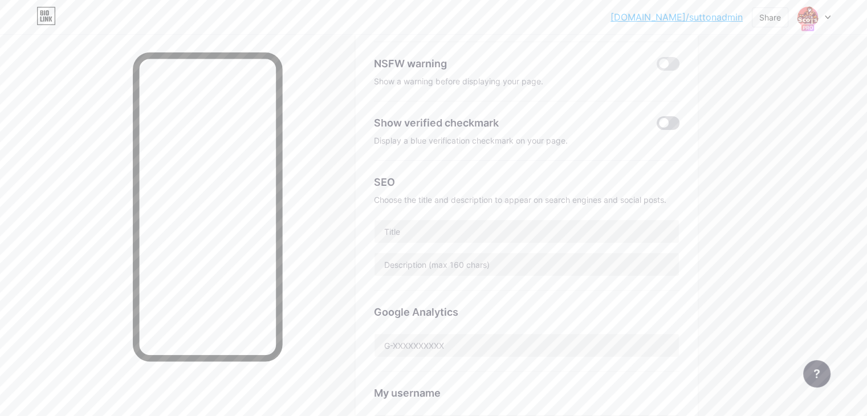
click at [680, 124] on span at bounding box center [668, 123] width 23 height 14
click at [657, 126] on input "checkbox" at bounding box center [657, 126] width 0 height 0
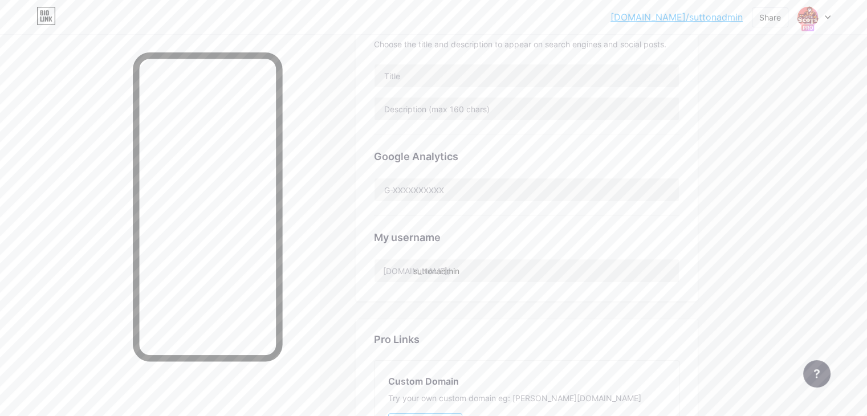
scroll to position [366, 0]
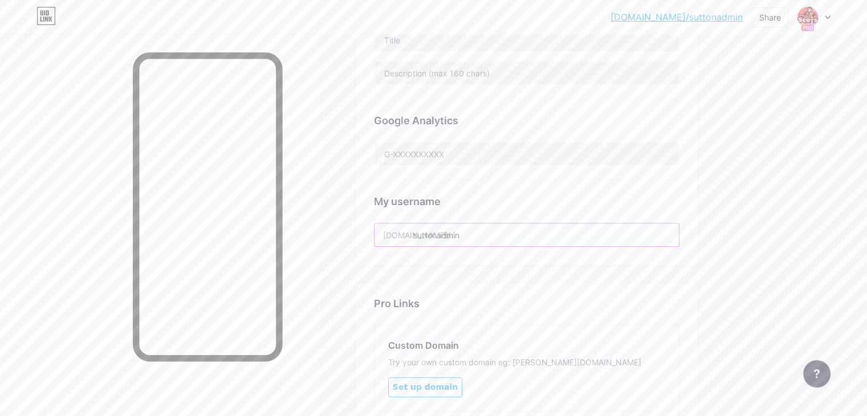
click at [546, 234] on input "suttonadmin" at bounding box center [527, 234] width 304 height 23
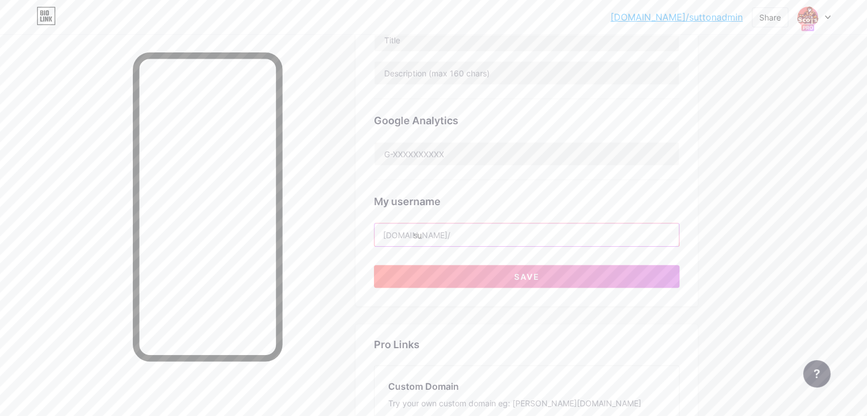
type input "s"
type input "m"
paste input "https//[DOMAIN_NAME]/suttonadmin"
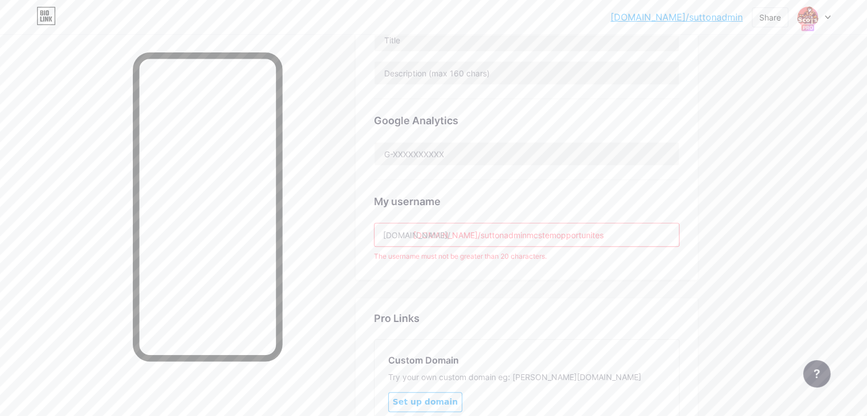
click at [619, 232] on input "[DOMAIN_NAME]/suttonadminmcstemopportunites" at bounding box center [527, 234] width 304 height 23
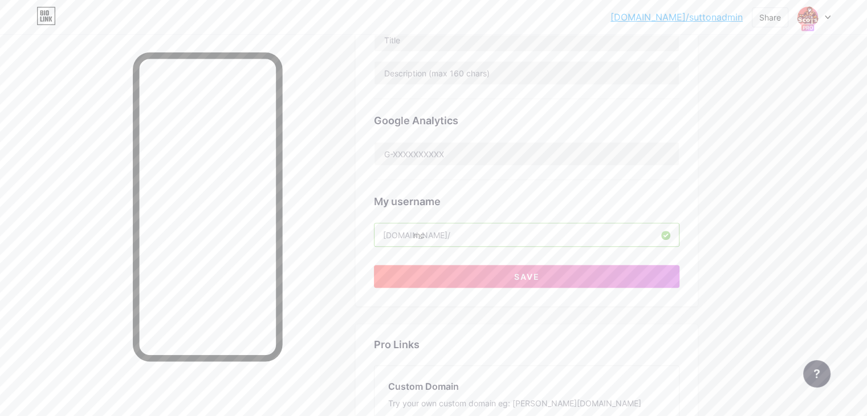
type input "m"
paste input "opportunities"
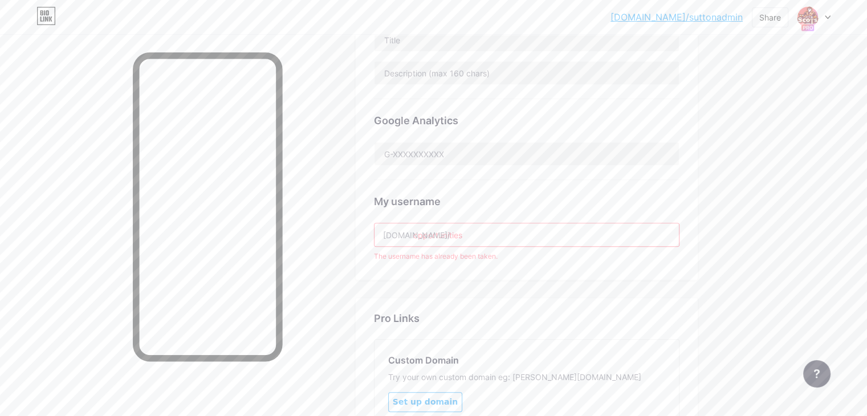
click at [462, 233] on input "opportunities" at bounding box center [527, 234] width 304 height 23
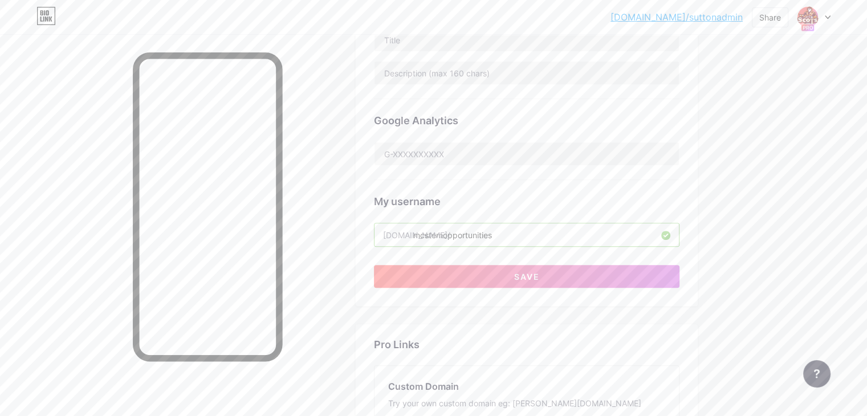
type input "mcstemopportunities"
click at [562, 209] on div "My username [DOMAIN_NAME]/ mcstemopportunities" at bounding box center [527, 213] width 306 height 67
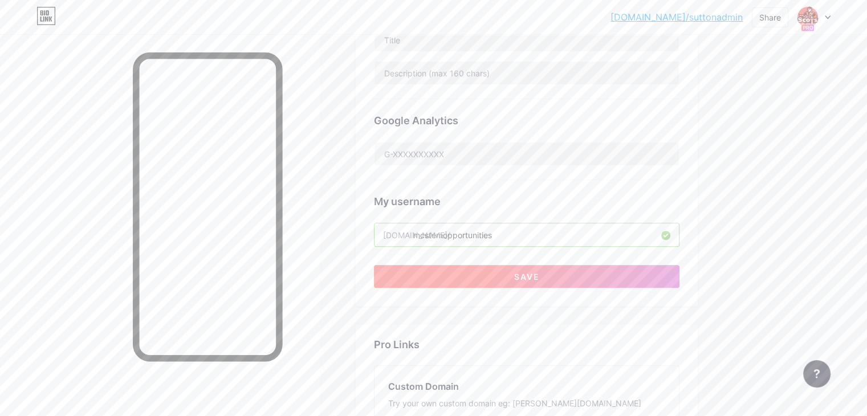
click at [562, 282] on button "Save" at bounding box center [527, 276] width 306 height 23
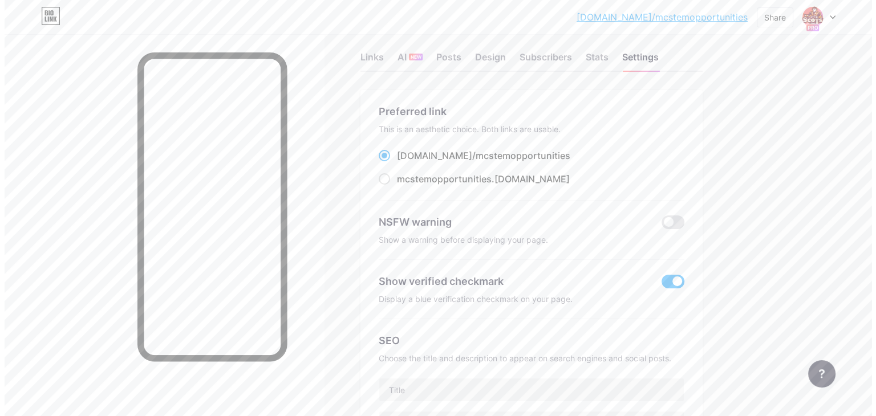
scroll to position [0, 0]
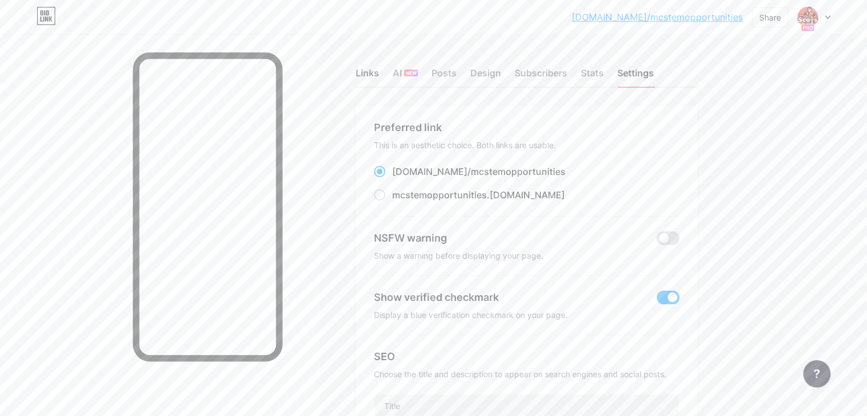
click at [379, 76] on div "Links" at bounding box center [367, 76] width 23 height 21
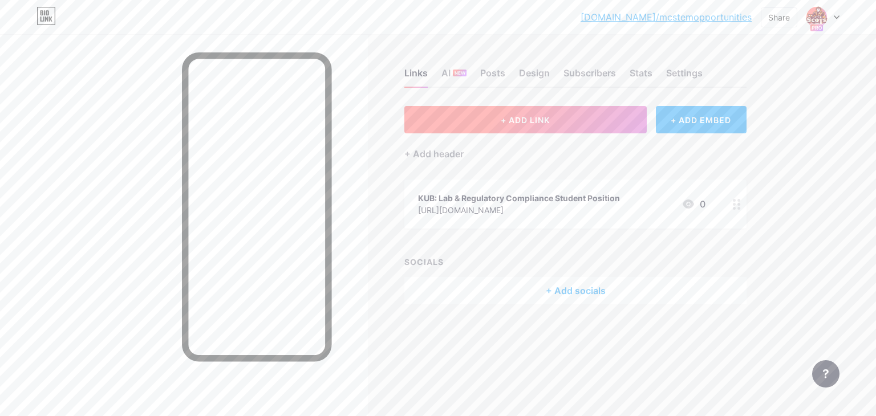
click at [591, 116] on button "+ ADD LINK" at bounding box center [525, 119] width 242 height 27
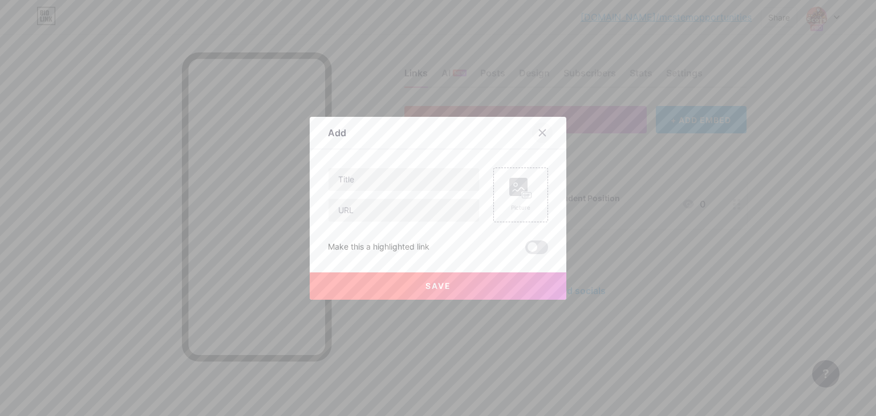
click at [542, 133] on icon at bounding box center [542, 132] width 6 height 6
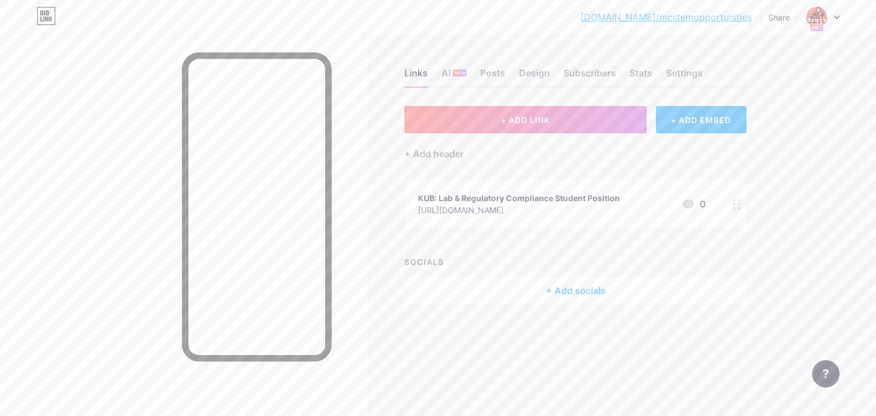
click at [735, 202] on icon at bounding box center [737, 204] width 8 height 11
click at [539, 123] on icon at bounding box center [542, 121] width 9 height 9
click at [739, 208] on circle at bounding box center [738, 208] width 3 height 3
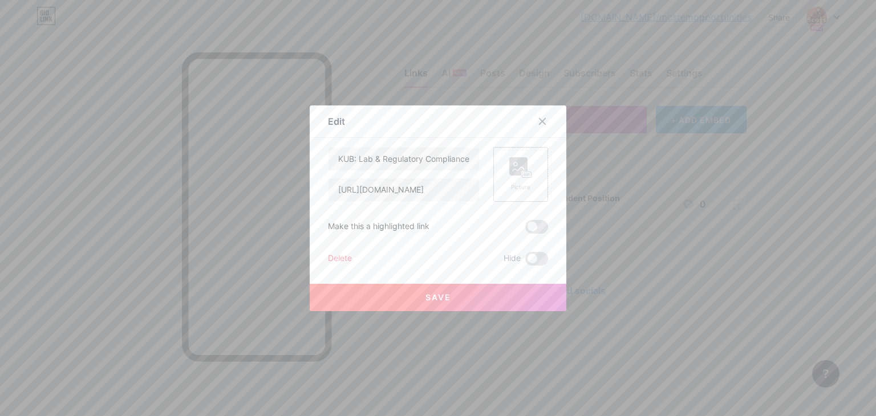
click at [509, 176] on icon at bounding box center [520, 167] width 23 height 21
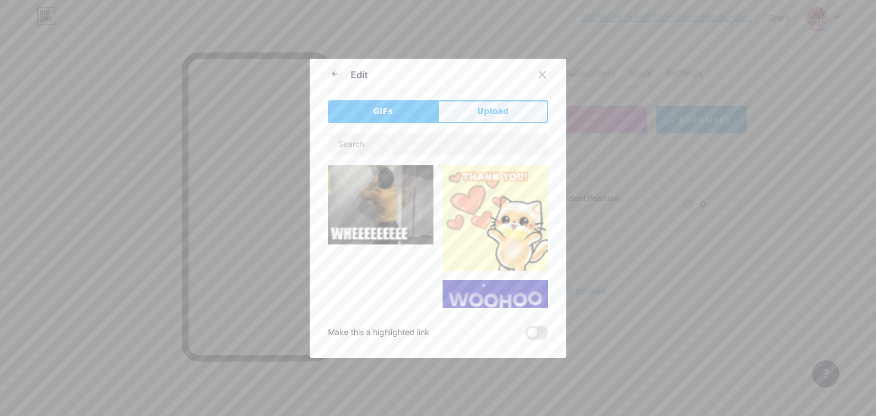
click at [466, 107] on button "Upload" at bounding box center [493, 111] width 110 height 23
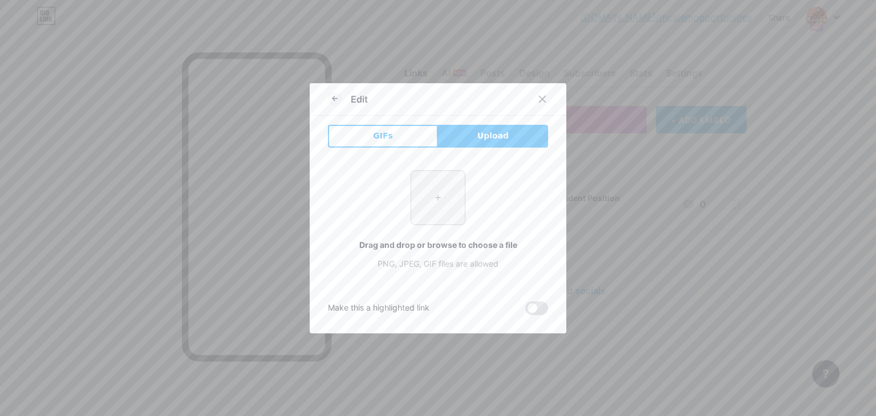
click at [441, 186] on input "file" at bounding box center [438, 198] width 54 height 54
type input "C:\fakepath\kub.png"
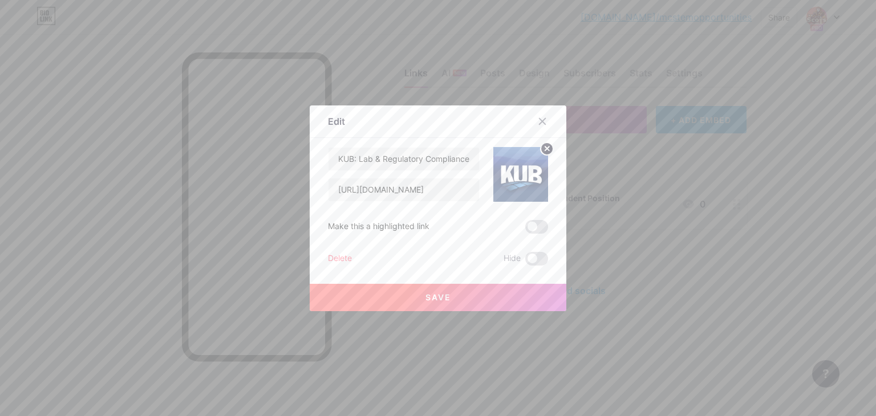
click at [481, 291] on button "Save" at bounding box center [438, 297] width 257 height 27
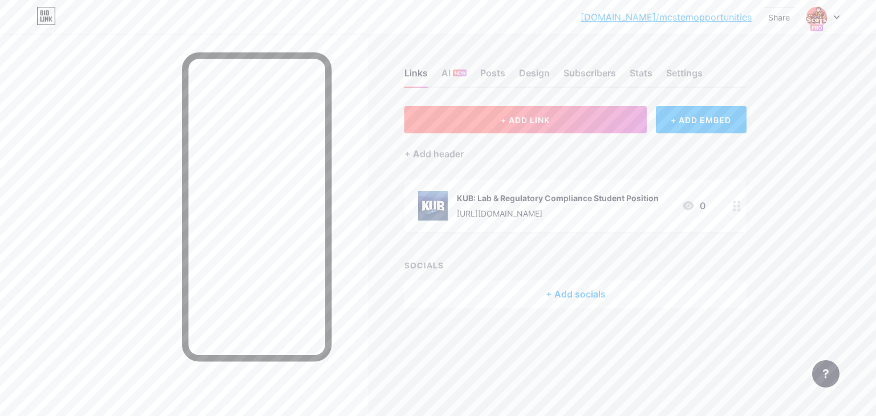
click at [547, 125] on button "+ ADD LINK" at bounding box center [525, 119] width 242 height 27
click at [539, 132] on icon at bounding box center [542, 132] width 9 height 9
click at [777, 157] on div "Links AI NEW Posts Design Subscribers Stats Settings + ADD LINK + ADD EMBED + A…" at bounding box center [397, 199] width 794 height 331
click at [537, 118] on span "+ ADD LINK" at bounding box center [525, 120] width 49 height 10
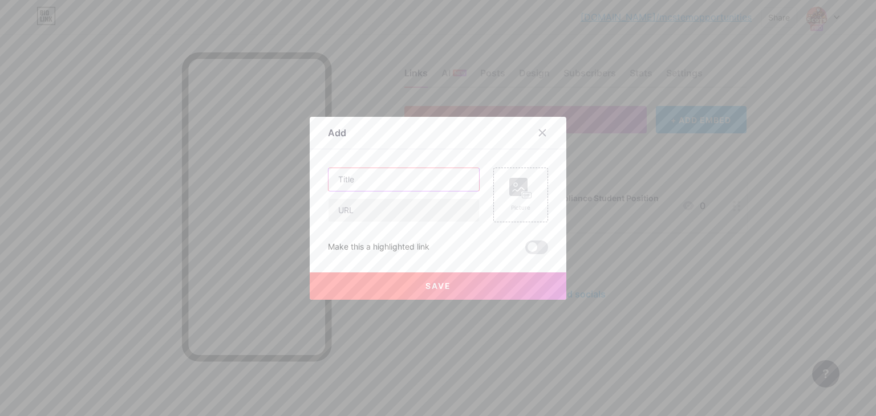
click at [376, 174] on input "text" at bounding box center [403, 179] width 151 height 23
type input "Business Planning Intern"
click at [372, 206] on input "text" at bounding box center [403, 210] width 151 height 23
paste input "[URL][DOMAIN_NAME]"
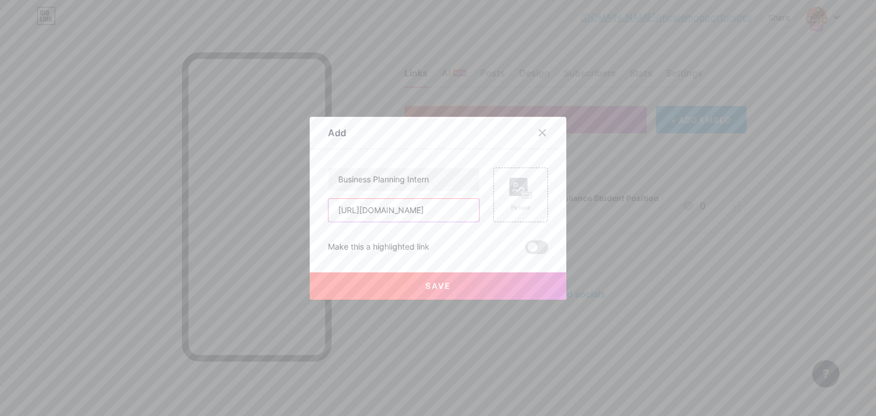
type input "[URL][DOMAIN_NAME]"
click at [510, 190] on rect at bounding box center [518, 187] width 18 height 18
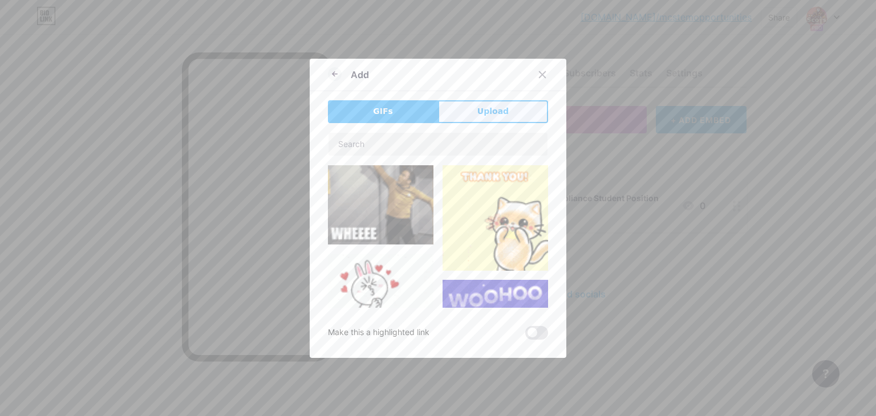
click at [461, 104] on button "Upload" at bounding box center [493, 111] width 110 height 23
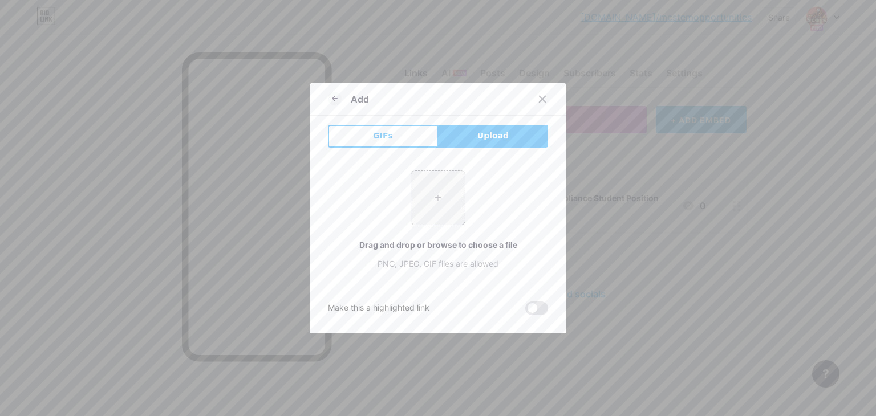
click at [432, 227] on div "+ Drag and drop or browse to choose a file PNG, JPEG, GIF files are allowed" at bounding box center [438, 219] width 220 height 99
click at [430, 213] on input "file" at bounding box center [438, 198] width 54 height 54
type input "C:\fakepath\denso-logo.png"
